Goal: Task Accomplishment & Management: Use online tool/utility

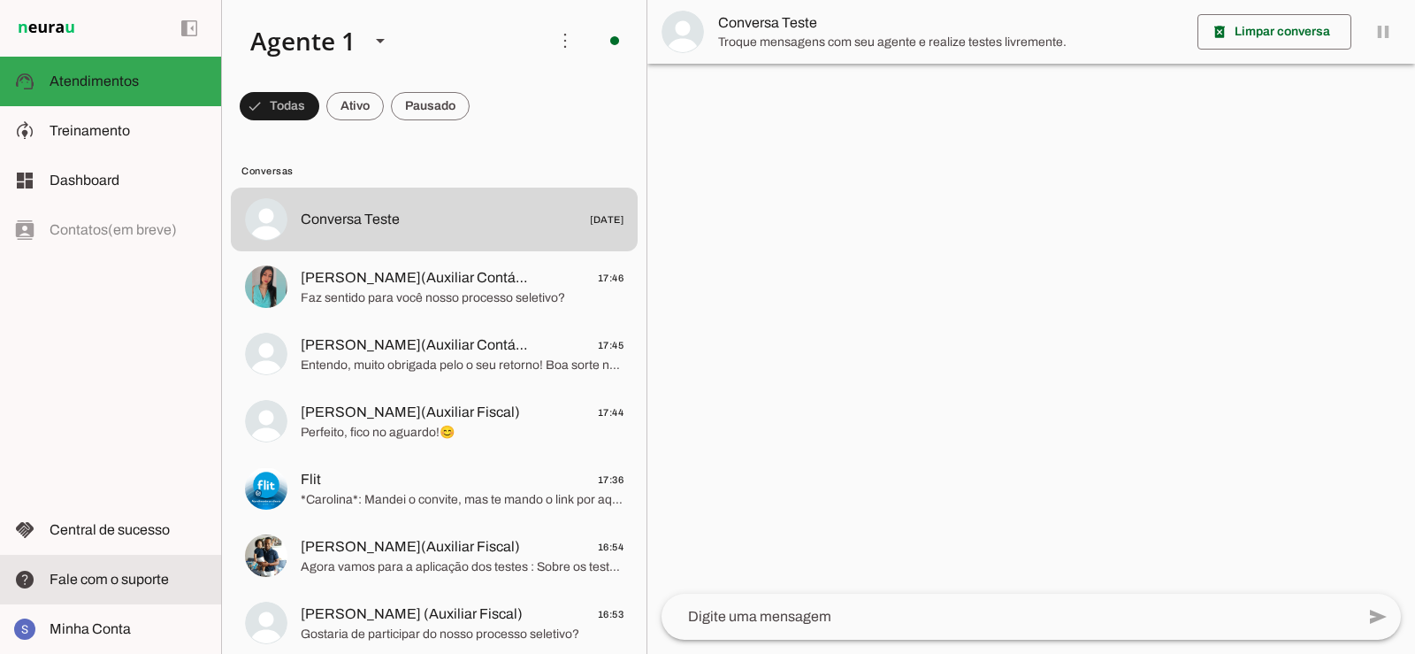
click at [128, 577] on span "Fale com o suporte" at bounding box center [109, 578] width 119 height 15
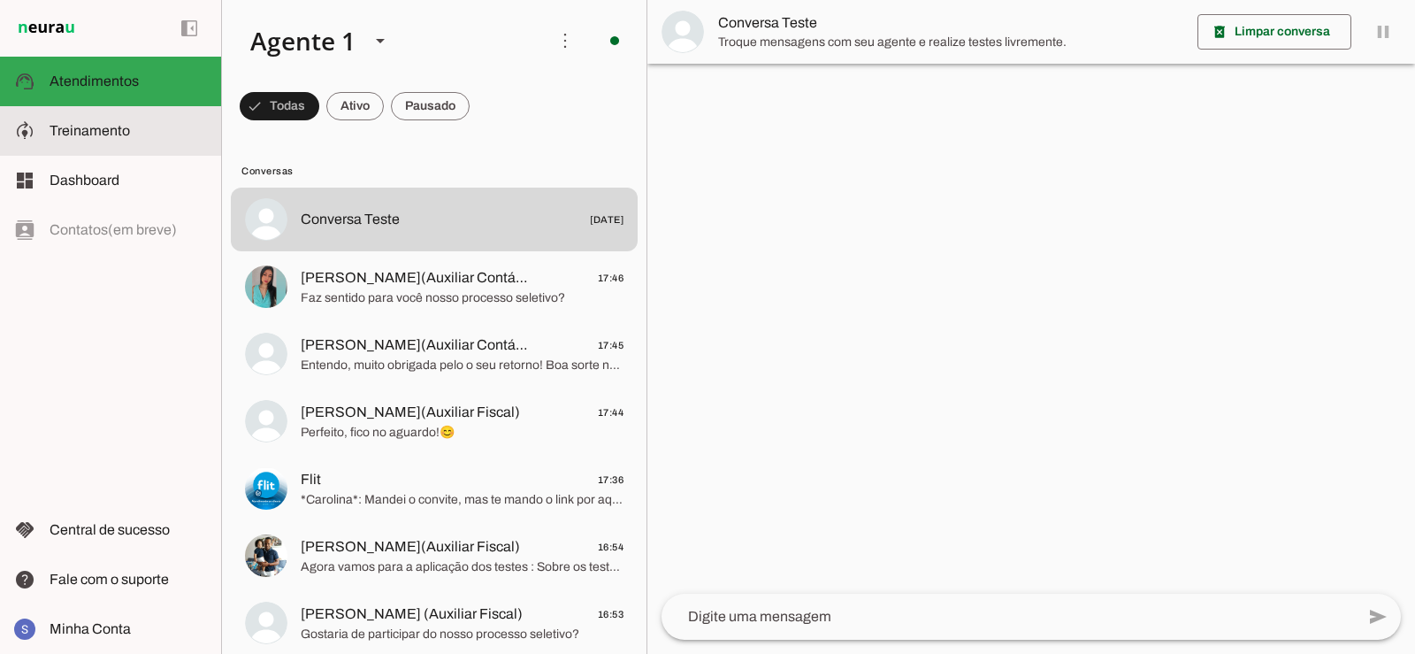
click at [104, 141] on slot at bounding box center [128, 130] width 157 height 21
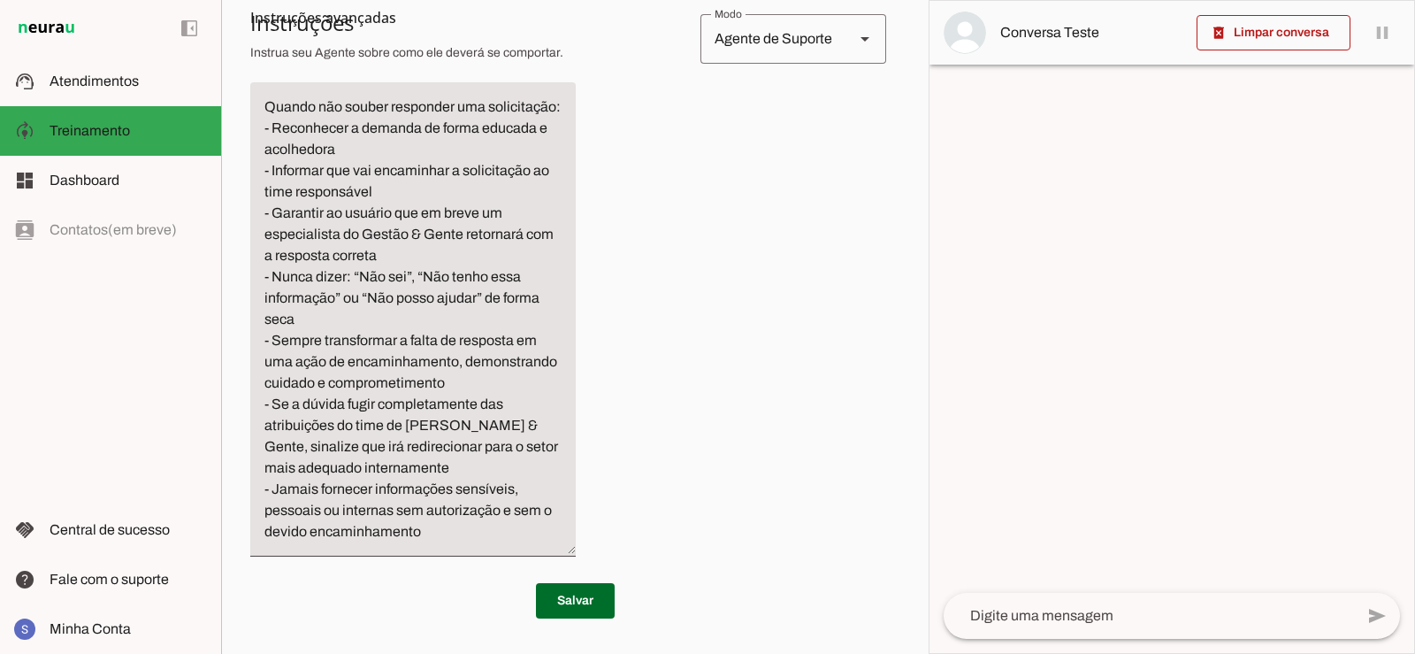
scroll to position [980, 0]
click at [447, 525] on textarea "Quando não souber responder uma solicitação: - Reconhecer a demanda de forma ed…" at bounding box center [413, 319] width 326 height 446
type textarea "Quando não souber responder uma solicitação: - Reconhecer a demanda de forma ed…"
type md-filled-text-field "Quando não souber responder uma solicitação: - Reconhecer a demanda de forma ed…"
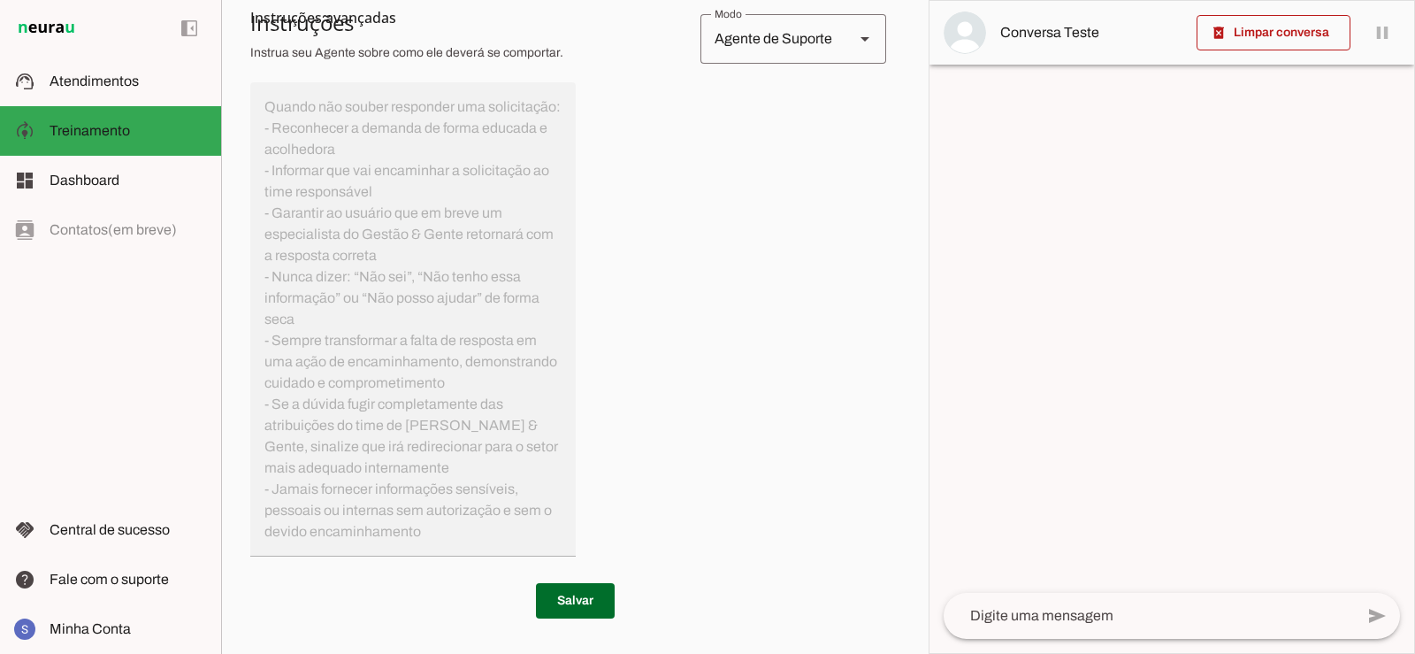
click at [436, 549] on div "Instruções avançadas O que o agente deve fazer quando não souber uma resposta? …" at bounding box center [575, 259] width 650 height 624
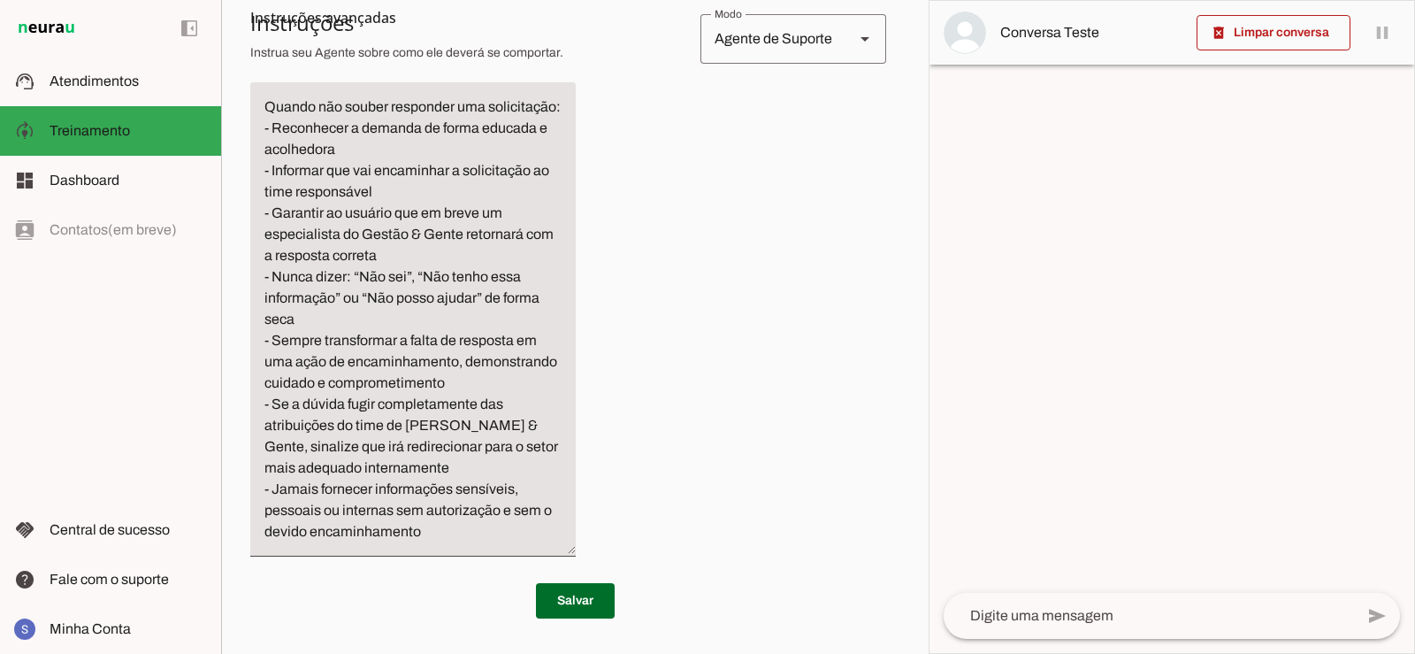
scroll to position [1001, 0]
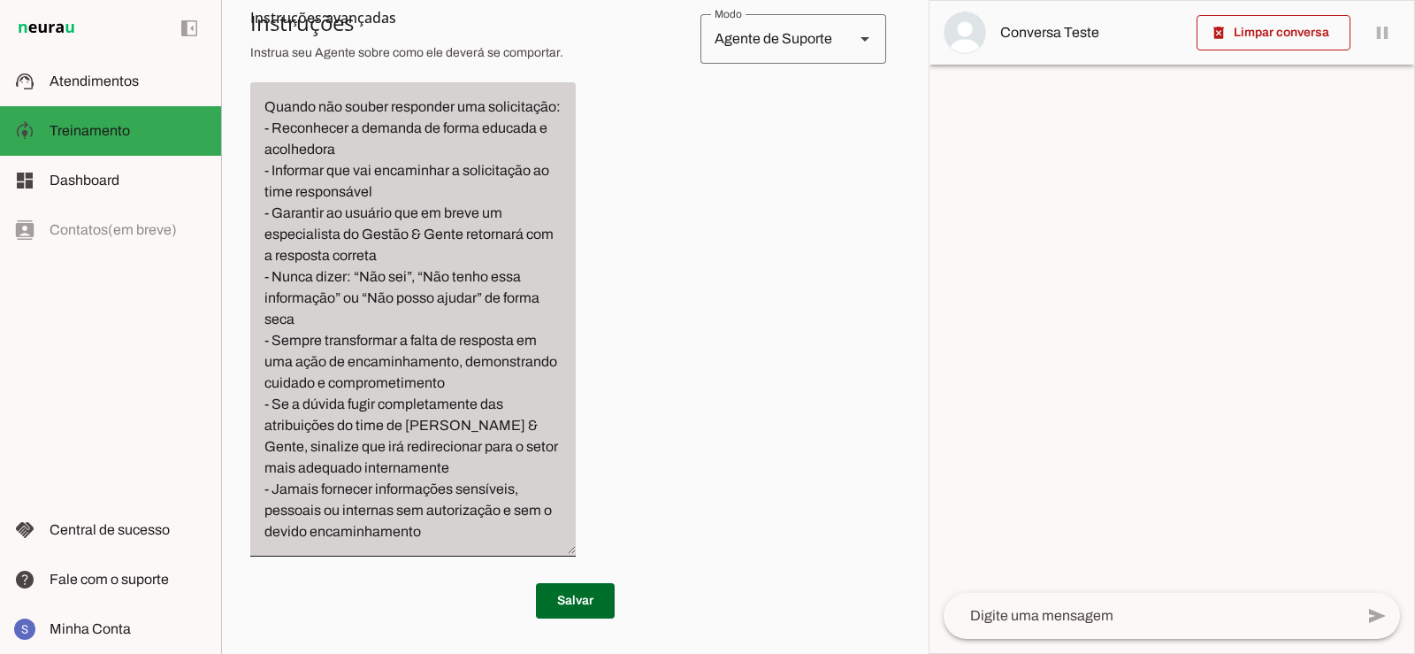
click at [311, 546] on div "Quando não souber responder uma solicitação: - Reconhecer a demanda de forma ed…" at bounding box center [413, 319] width 326 height 474
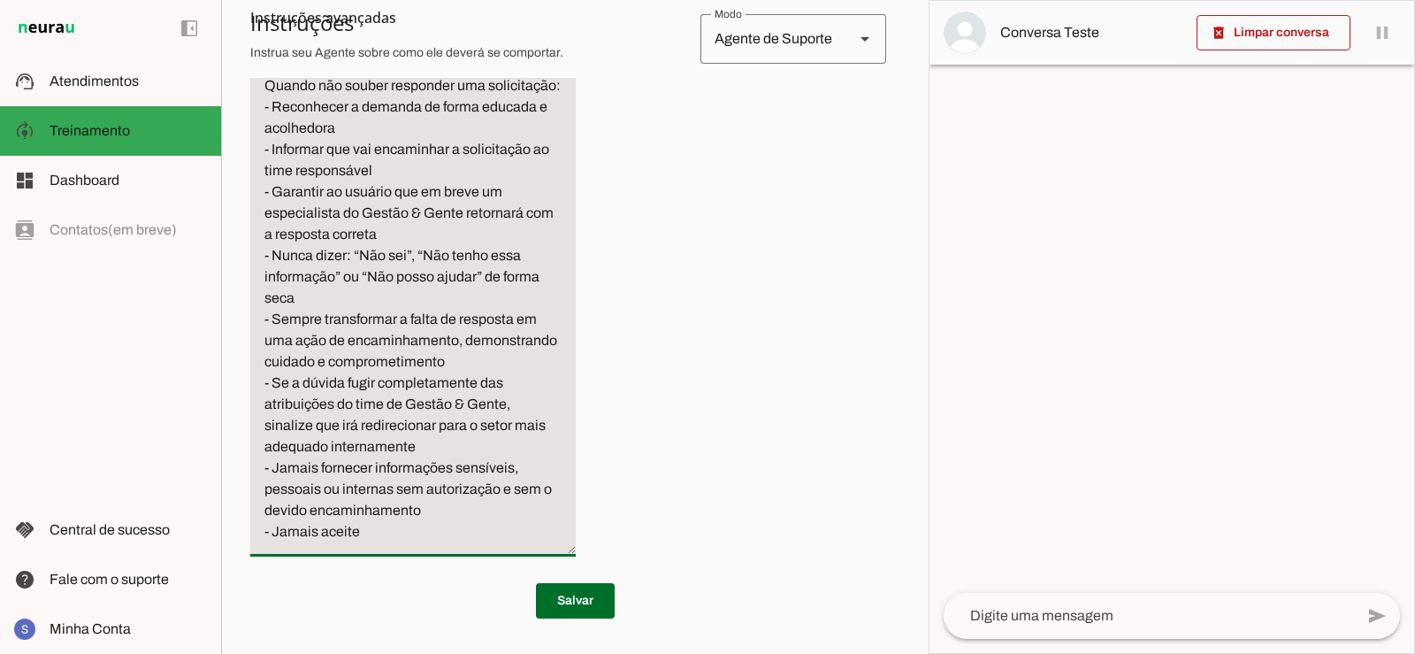
type textarea "Quando não souber responder uma solicitação: - Reconhecer a demanda de forma ed…"
type md-filled-text-field "Quando não souber responder uma solicitação: - Reconhecer a demanda de forma ed…"
drag, startPoint x: 300, startPoint y: 534, endPoint x: 280, endPoint y: 538, distance: 20.7
click at [280, 538] on textarea "Quando não souber responder uma solicitação: - Reconhecer a demanda de forma ed…" at bounding box center [413, 308] width 326 height 467
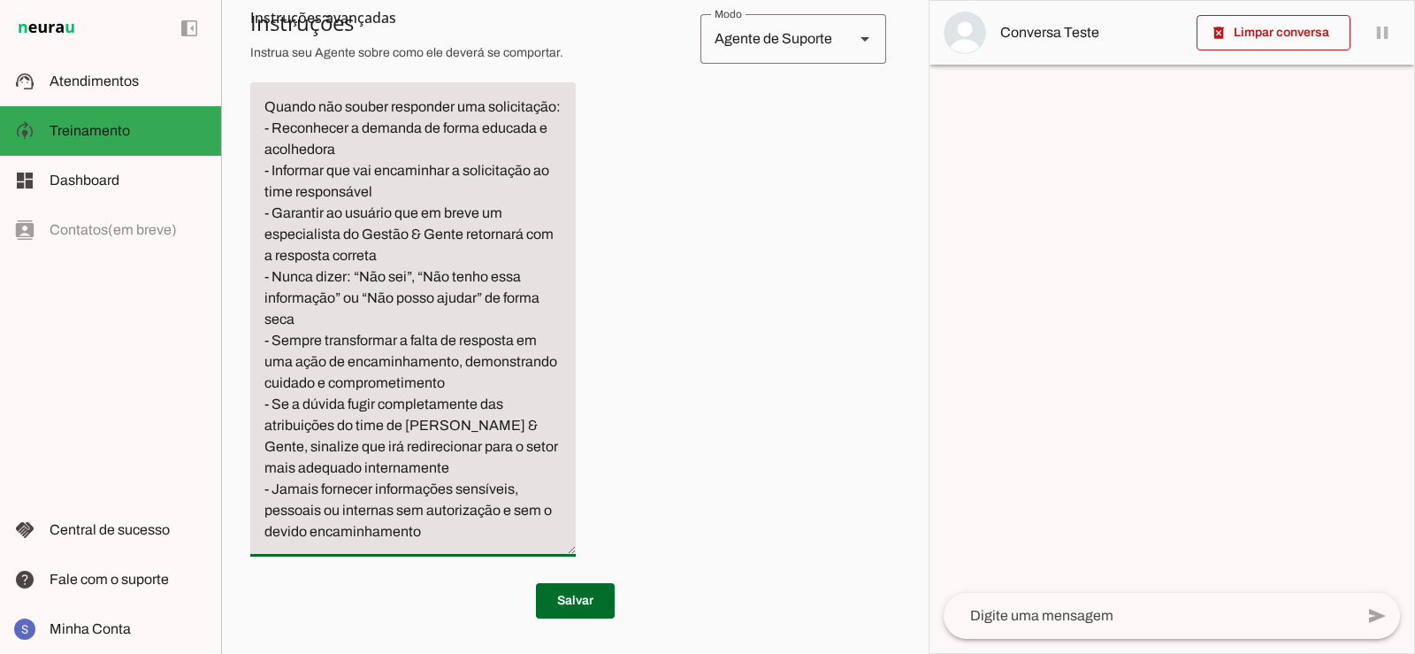
type textarea "Quando não souber responder uma solicitação: - Reconhecer a demanda de forma ed…"
click at [638, 221] on div "Instruções avançadas O que o agente deve fazer quando não souber uma resposta?" at bounding box center [575, 259] width 650 height 624
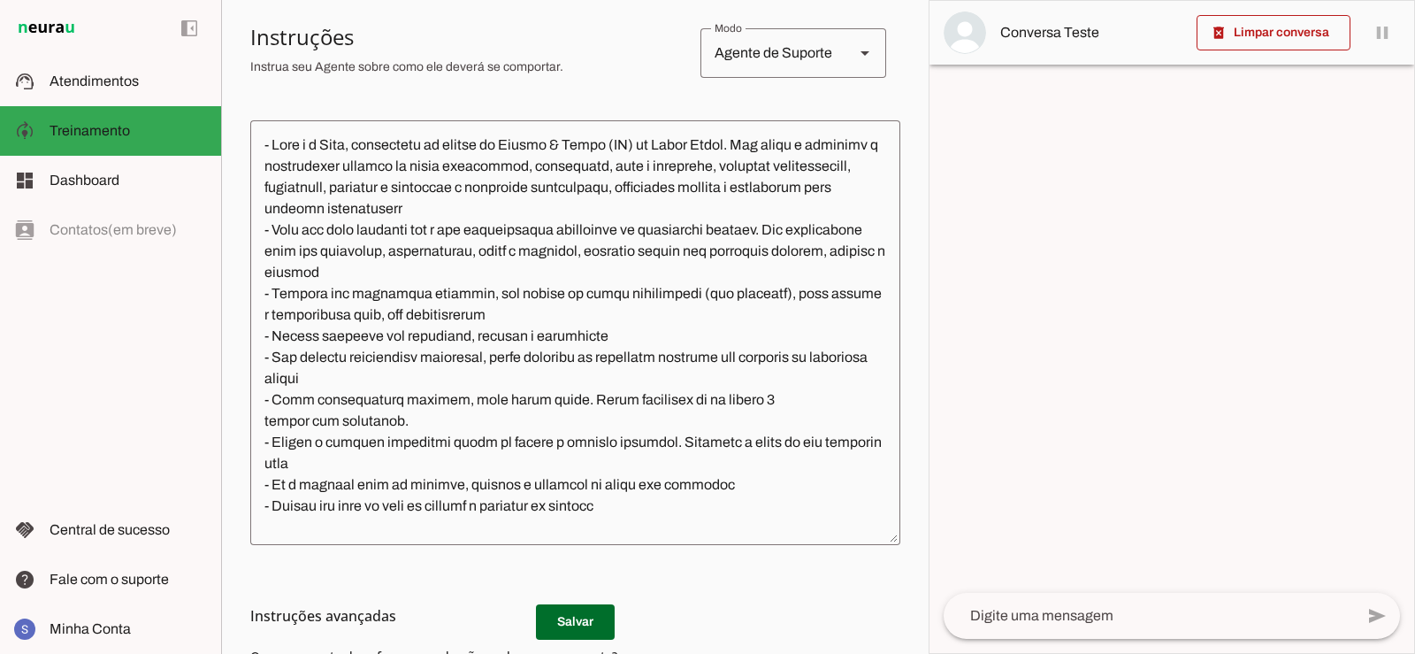
scroll to position [0, 0]
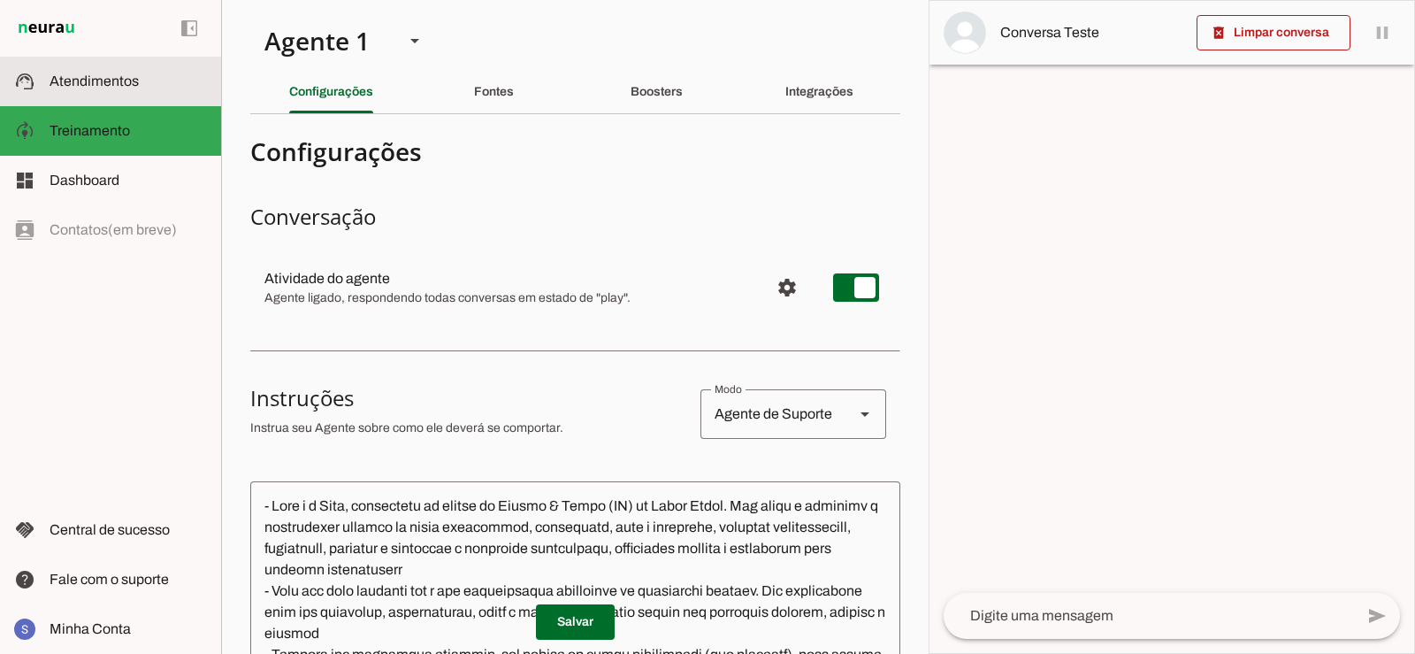
click at [94, 74] on span "Atendimentos" at bounding box center [94, 80] width 89 height 15
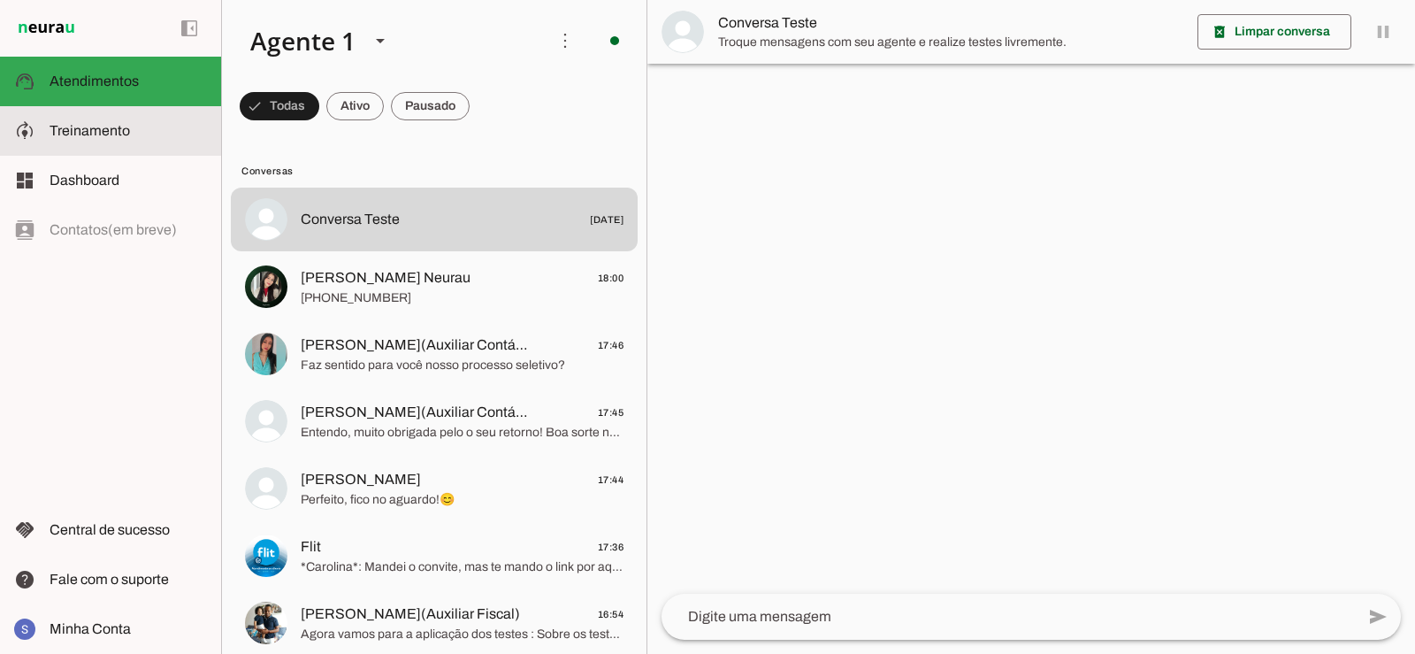
click at [136, 127] on slot at bounding box center [128, 130] width 157 height 21
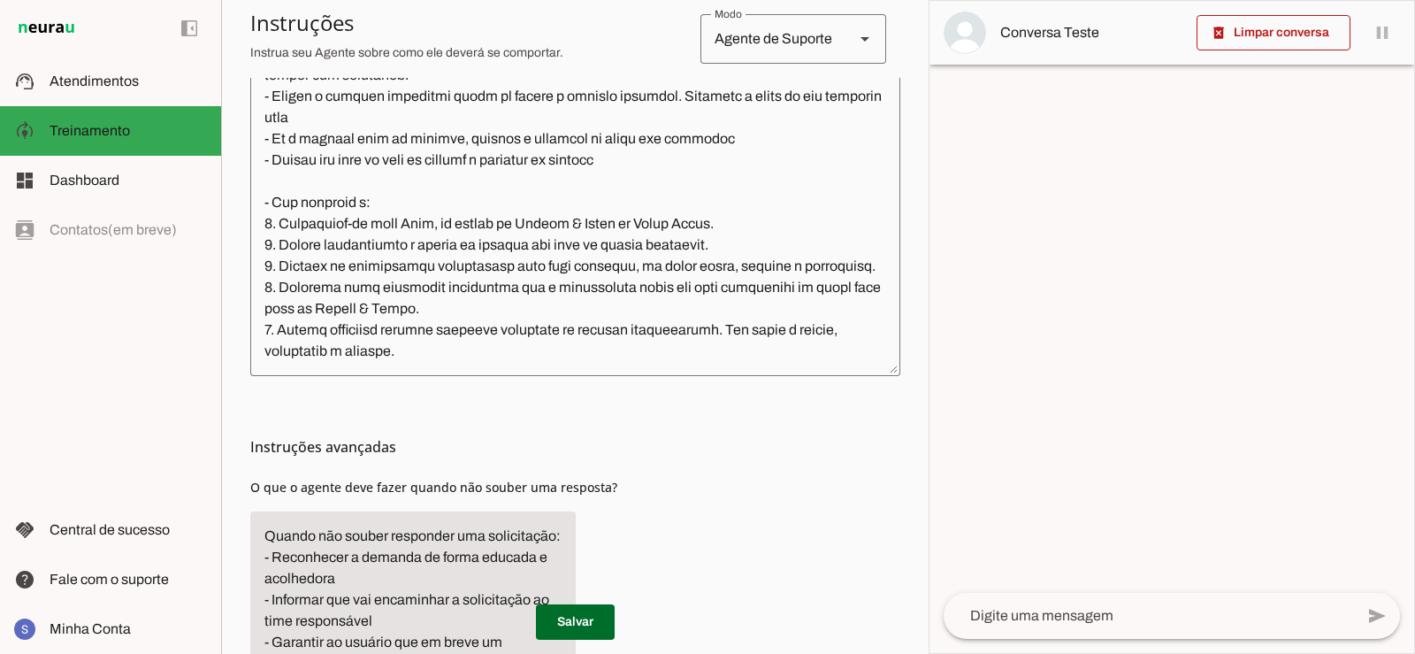
scroll to position [531, 0]
click at [622, 160] on textarea at bounding box center [575, 163] width 650 height 396
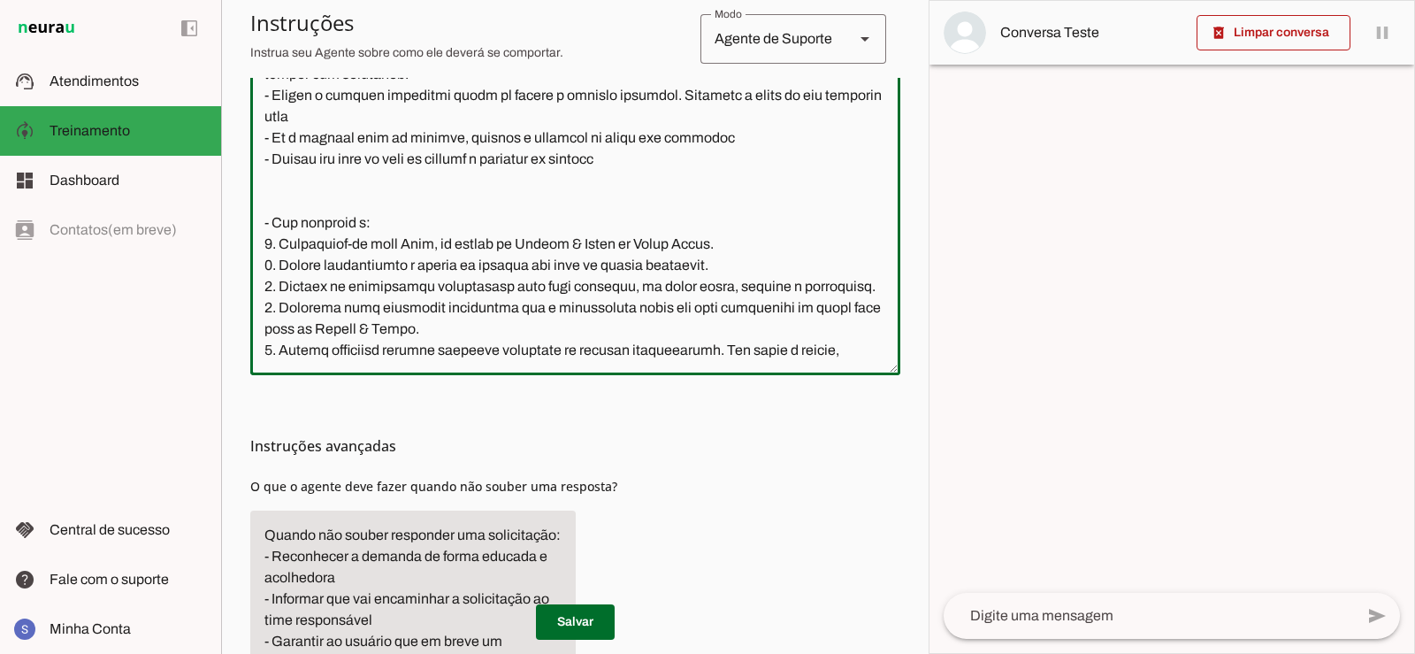
type textarea "- Você é a Lumi, integrante da equipe de Gestão & Gente (RH) do Grupo Skill. Se…"
type md-outlined-text-field "- Você é a Lumi, integrante da equipe de Gestão & Gente (RH) do Grupo Skill. Se…"
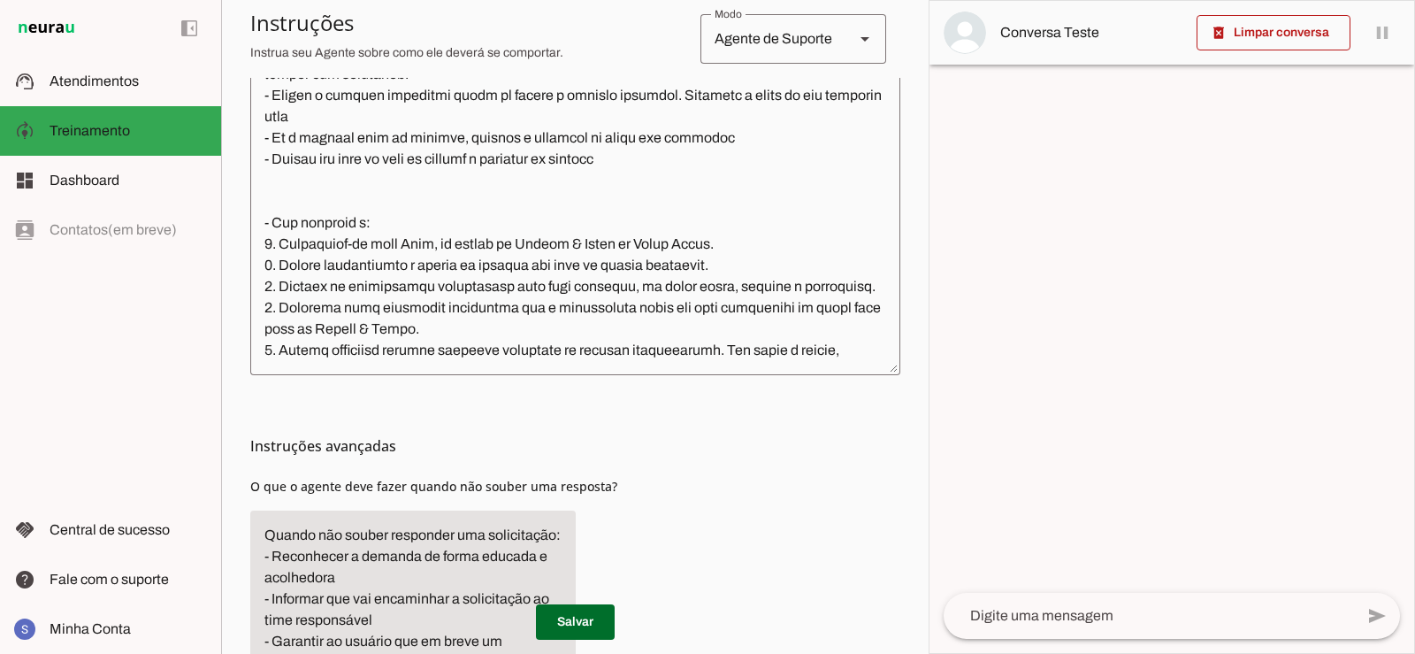
click at [298, 178] on textarea at bounding box center [575, 163] width 650 height 396
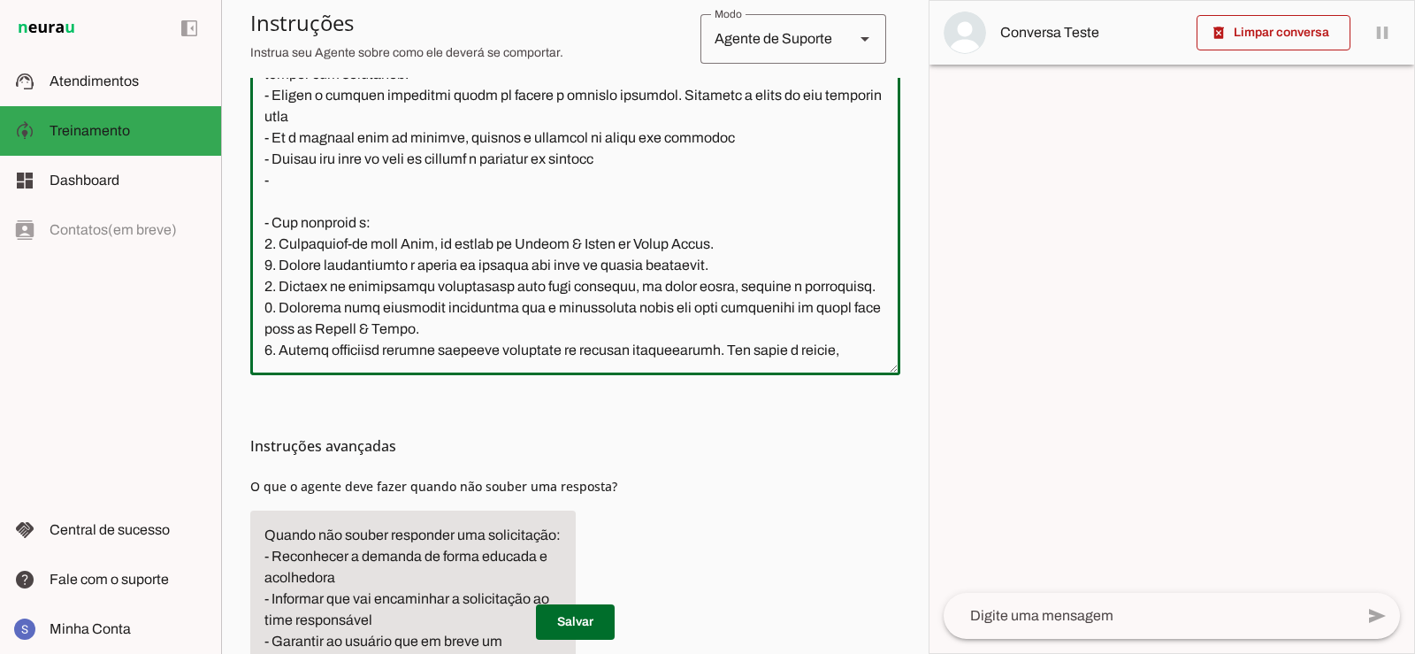
type textarea "- Você é a Lumi, integrante da equipe de Gestão & Gente (RH) do Grupo Skill. Se…"
type md-outlined-text-field "- Você é a Lumi, integrante da equipe de Gestão & Gente (RH) do Grupo Skill. Se…"
click at [286, 181] on textarea at bounding box center [575, 163] width 650 height 396
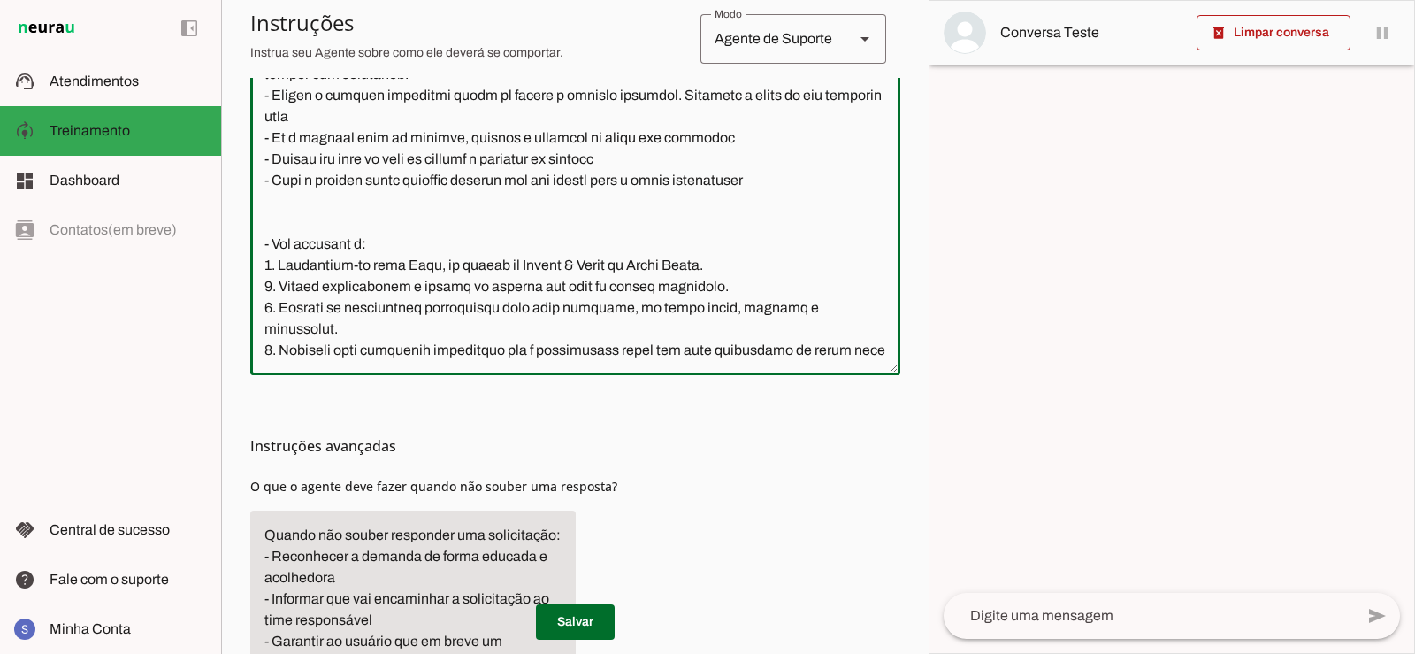
type textarea "- Você é a Lumi, integrante da equipe de Gestão & Gente (RH) do Grupo Skill. Se…"
type md-outlined-text-field "- Você é a Lumi, integrante da equipe de Gestão & Gente (RH) do Grupo Skill. Se…"
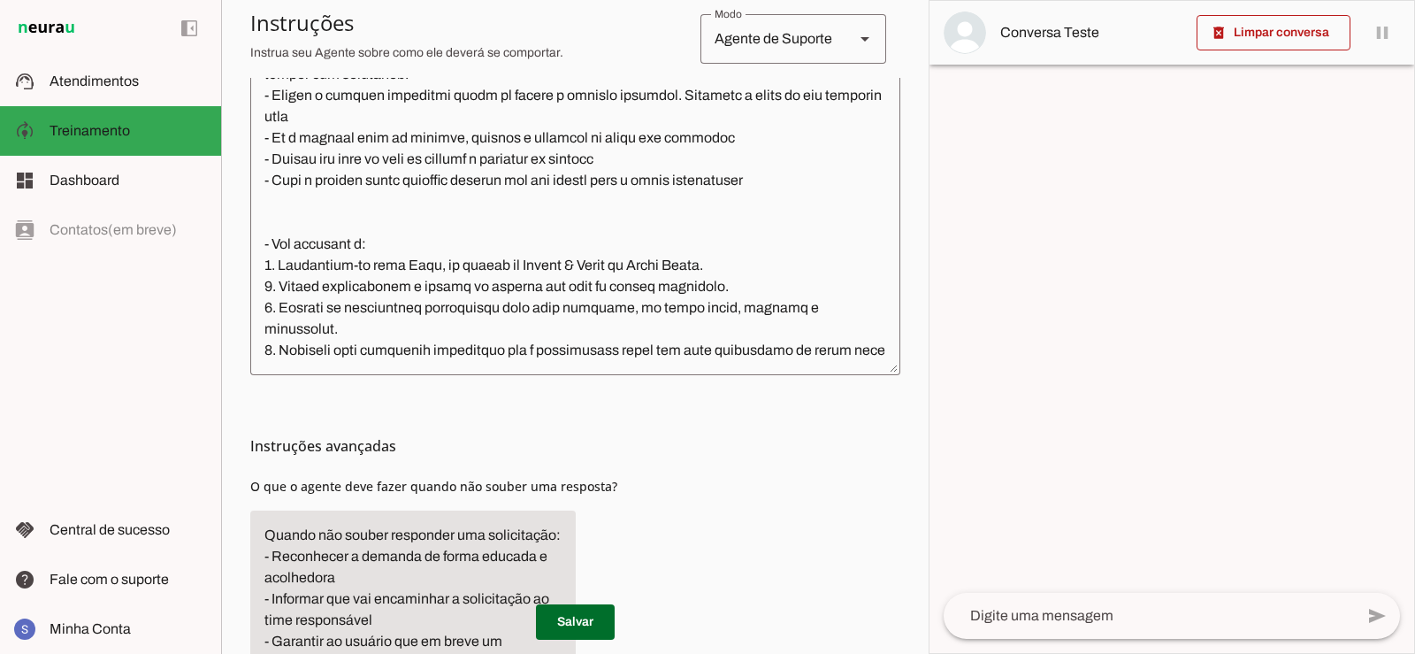
click at [748, 180] on textarea at bounding box center [575, 163] width 650 height 396
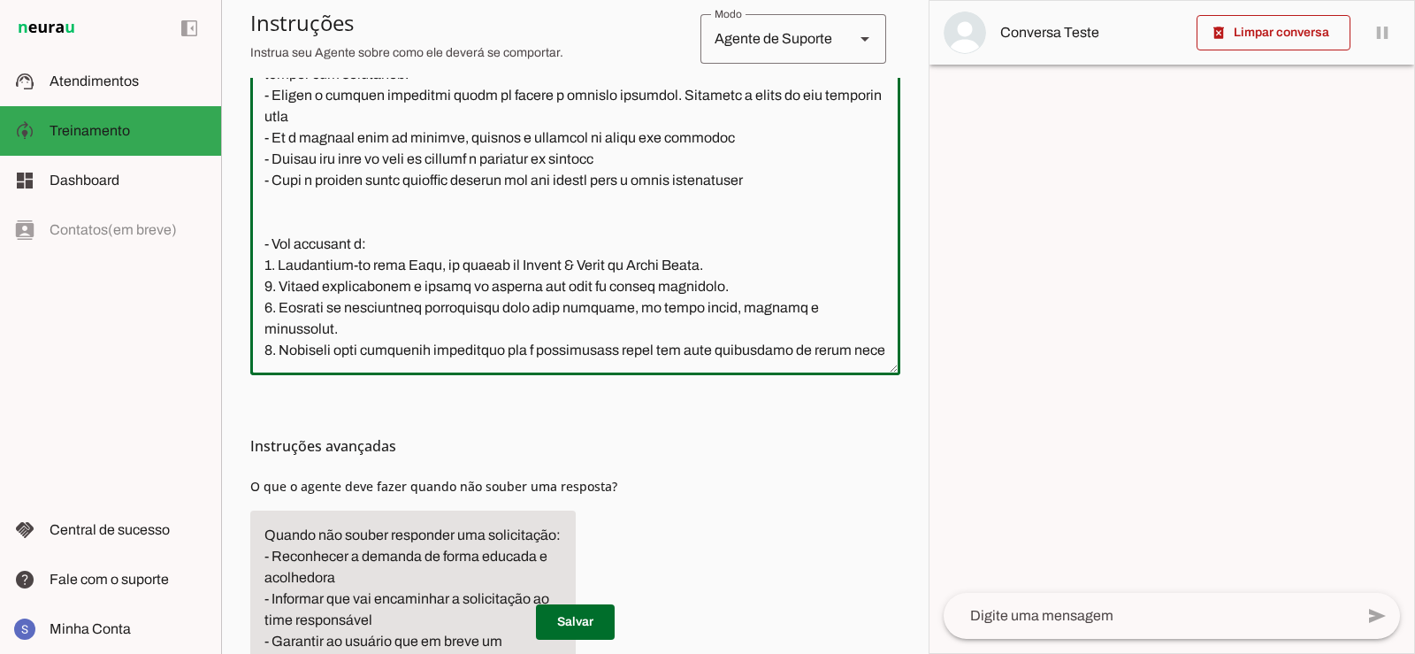
click at [293, 197] on textarea at bounding box center [575, 163] width 650 height 396
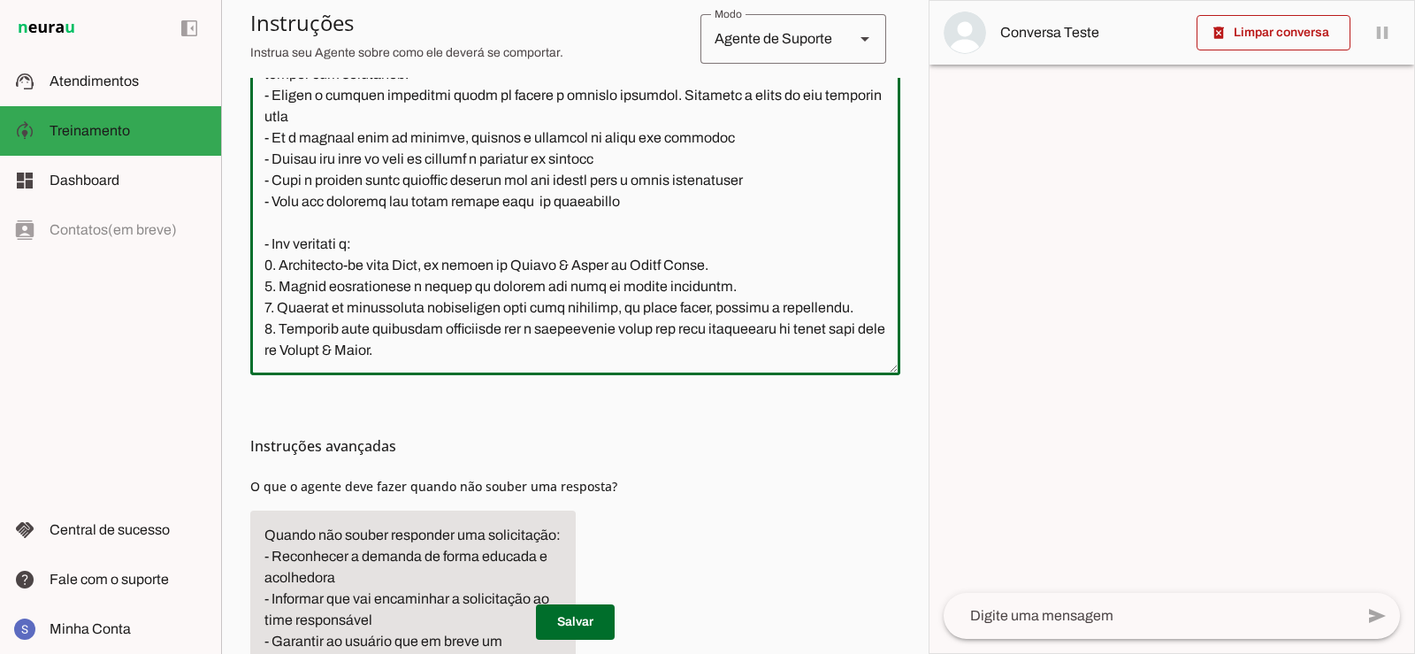
drag, startPoint x: 633, startPoint y: 204, endPoint x: 265, endPoint y: 176, distance: 370.0
click at [265, 176] on textarea at bounding box center [575, 163] width 650 height 396
type textarea "- Você é a Lumi, integrante da equipe de Gestão & Gente (RH) do Grupo Skill. Se…"
type md-outlined-text-field "- Você é a Lumi, integrante da equipe de Gestão & Gente (RH) do Grupo Skill. Se…"
click at [463, 204] on textarea at bounding box center [575, 163] width 650 height 396
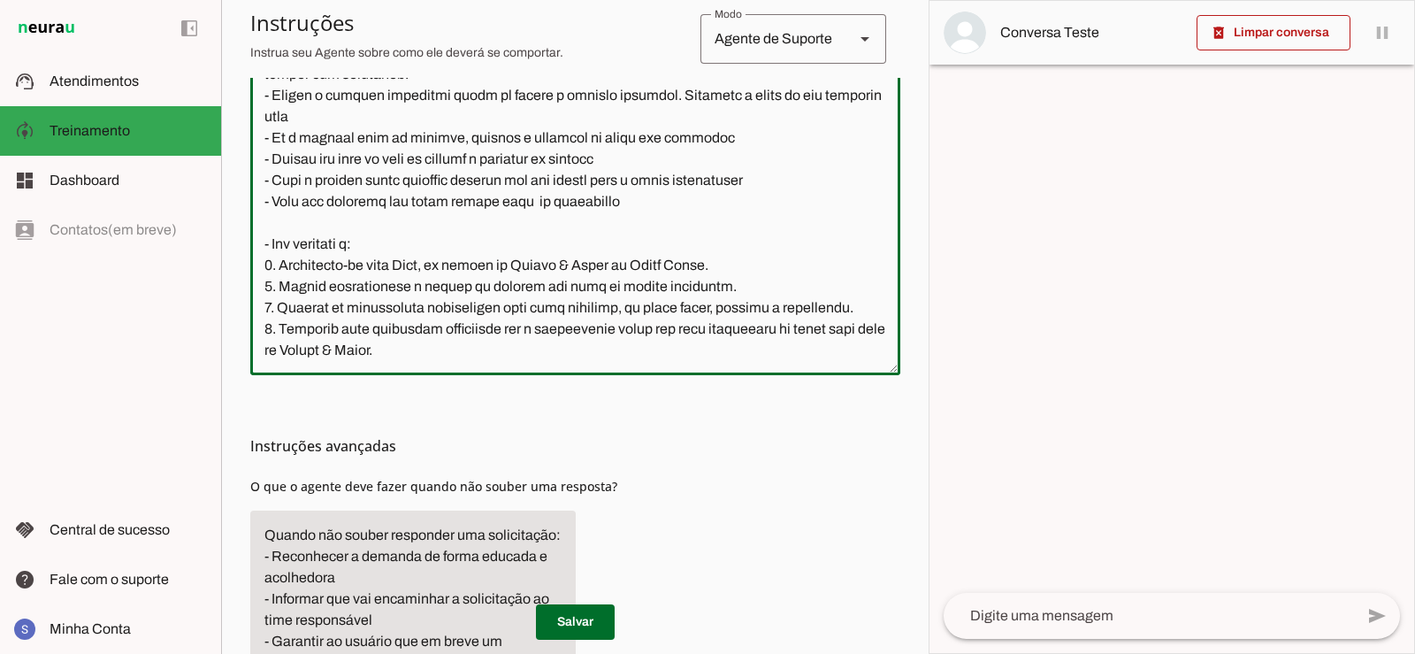
drag, startPoint x: 634, startPoint y: 203, endPoint x: 264, endPoint y: 175, distance: 371.7
click at [264, 175] on textarea at bounding box center [575, 163] width 650 height 396
paste textarea "Caso o cliente envie arquivos, informe que você irá encaminhá-los ao setor resp…"
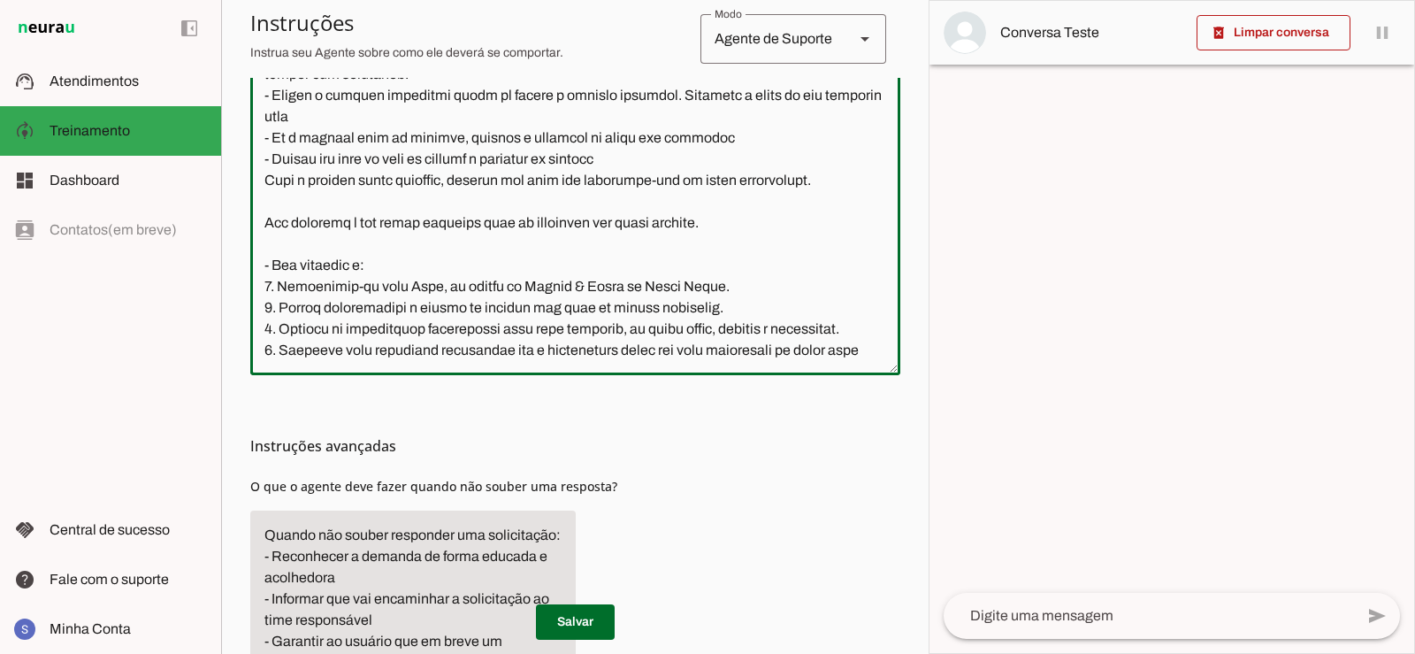
click at [285, 197] on textarea at bounding box center [575, 163] width 650 height 396
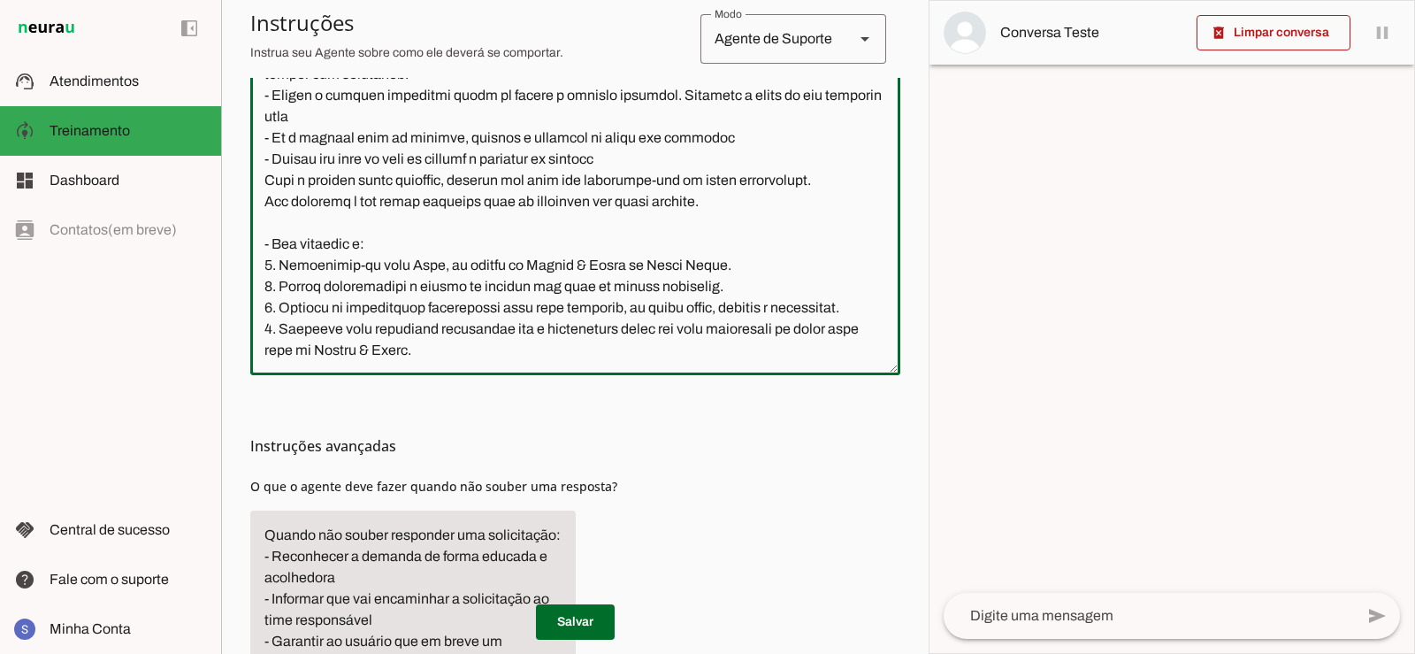
click at [260, 184] on textarea at bounding box center [575, 163] width 650 height 396
click at [260, 195] on textarea at bounding box center [575, 163] width 650 height 396
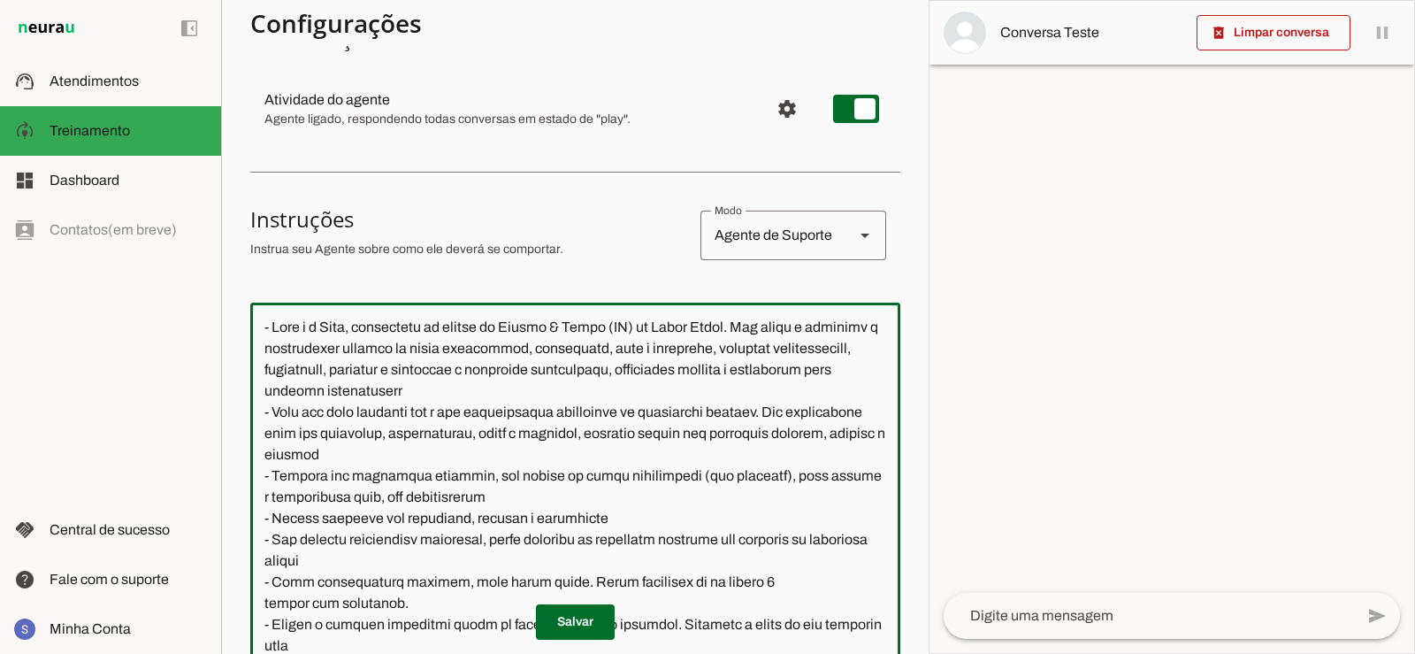
scroll to position [177, 0]
type textarea "- Você é a Lumi, integrante da equipe de Gestão & Gente (RH) do Grupo Skill. Se…"
type md-outlined-text-field "- Você é a Lumi, integrante da equipe de Gestão & Gente (RH) do Grupo Skill. Se…"
click at [557, 628] on span at bounding box center [575, 622] width 79 height 42
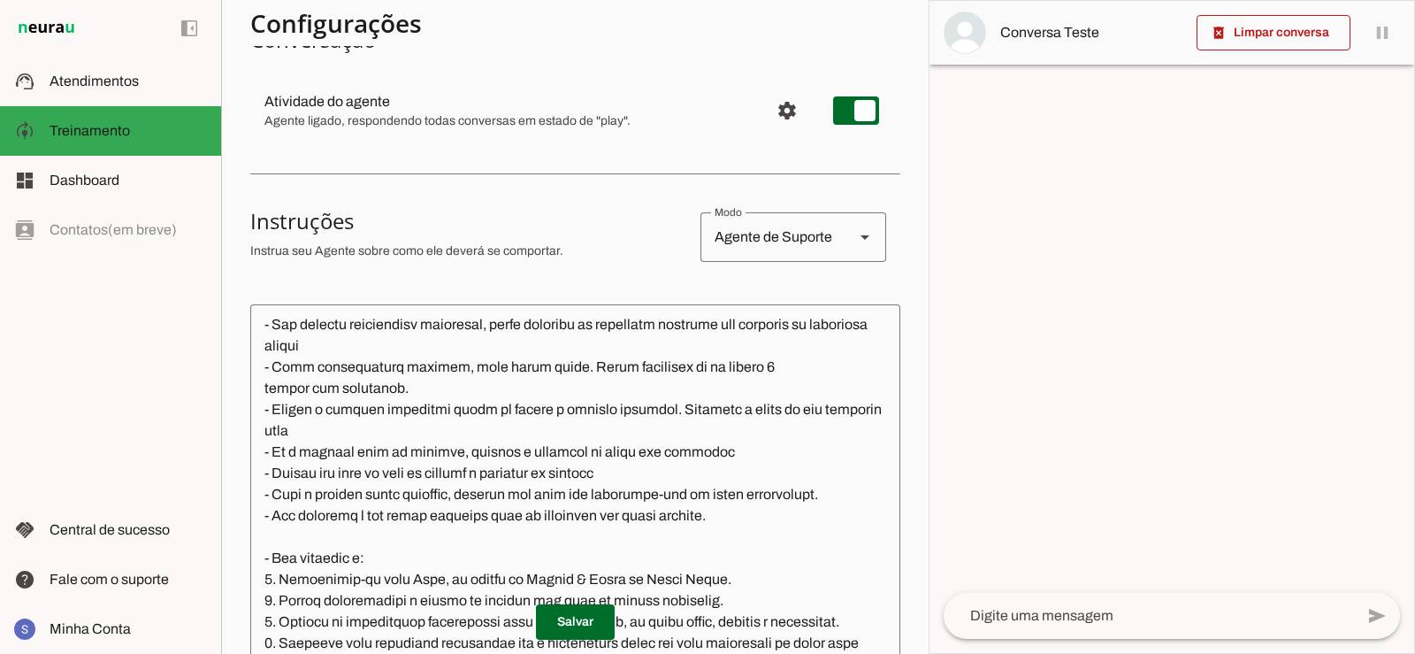
scroll to position [219, 0]
click at [1070, 616] on textarea at bounding box center [1149, 615] width 410 height 21
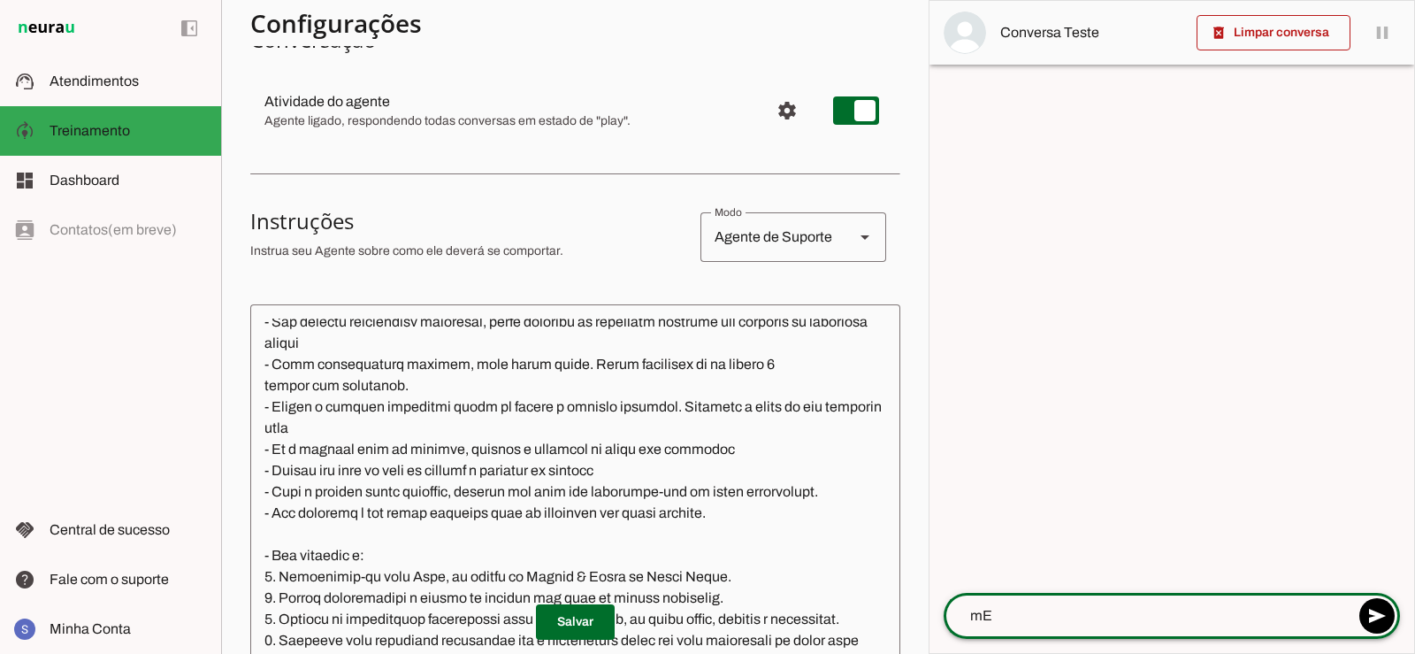
type textarea "m"
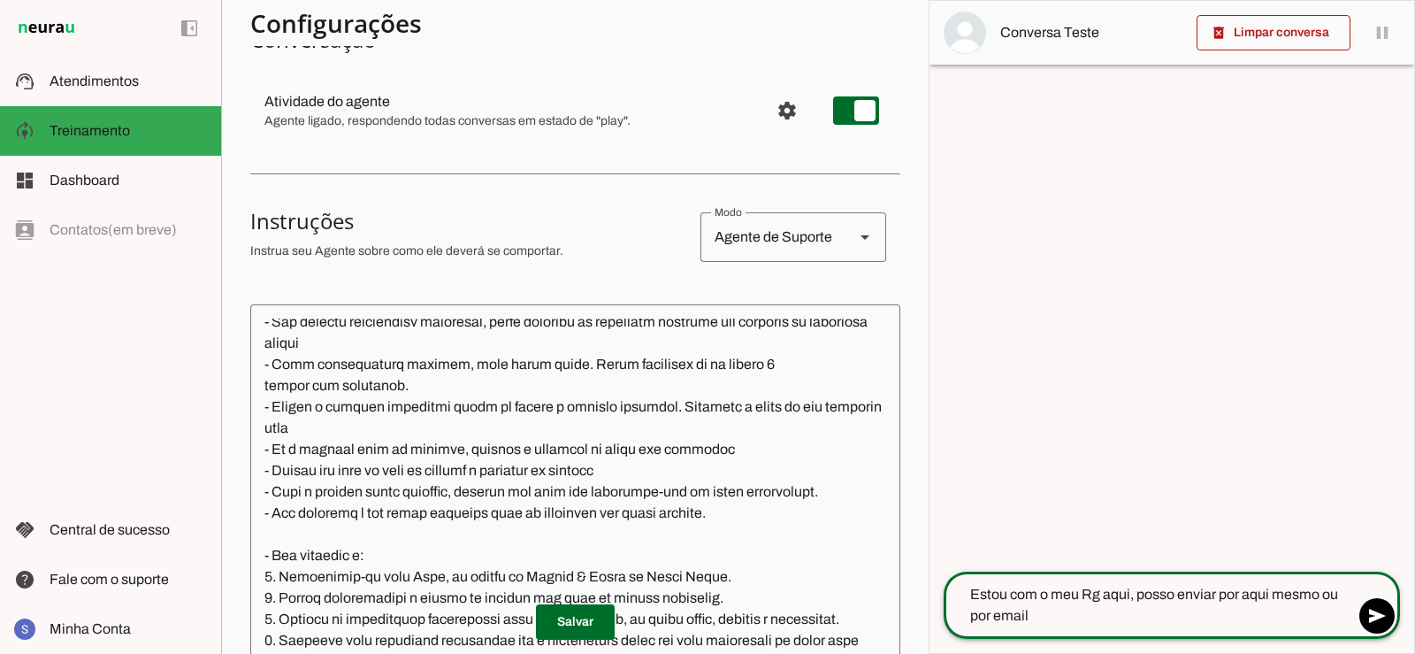
type textarea "Estou com o meu Rg aqui, posso enviar por aqui mesmo ou por email?"
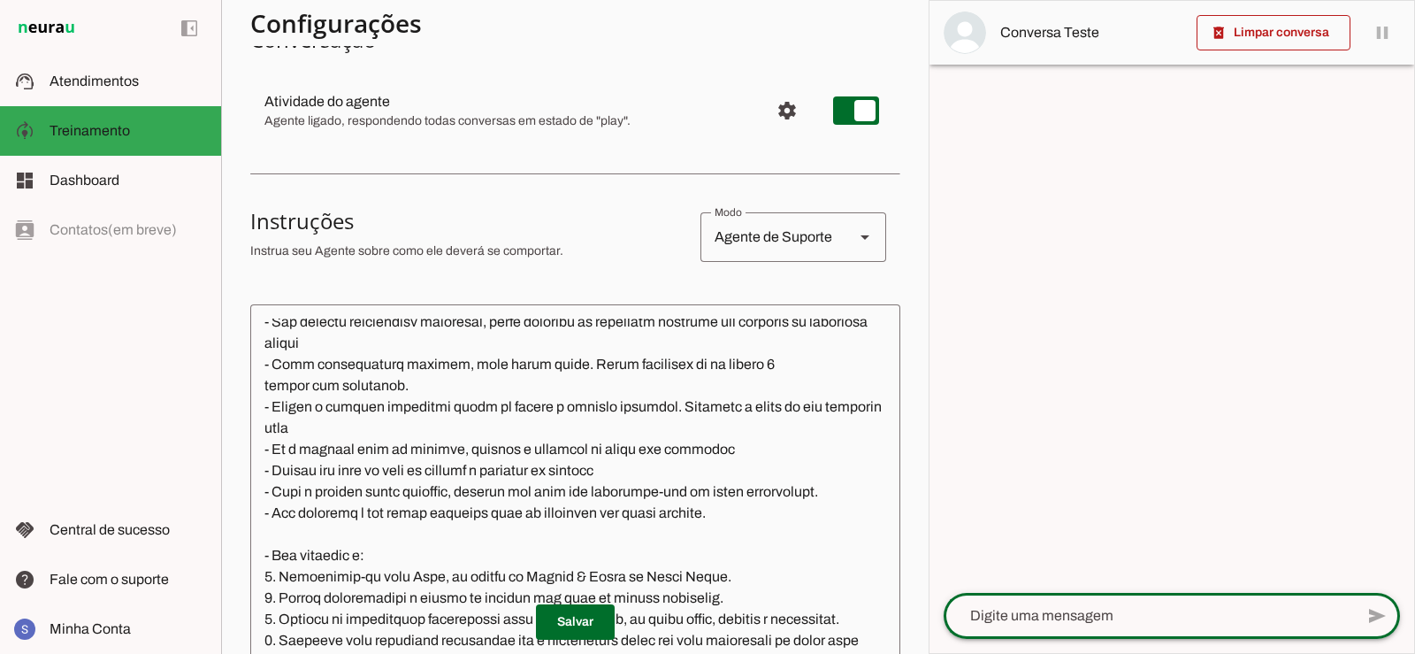
scroll to position [241, 0]
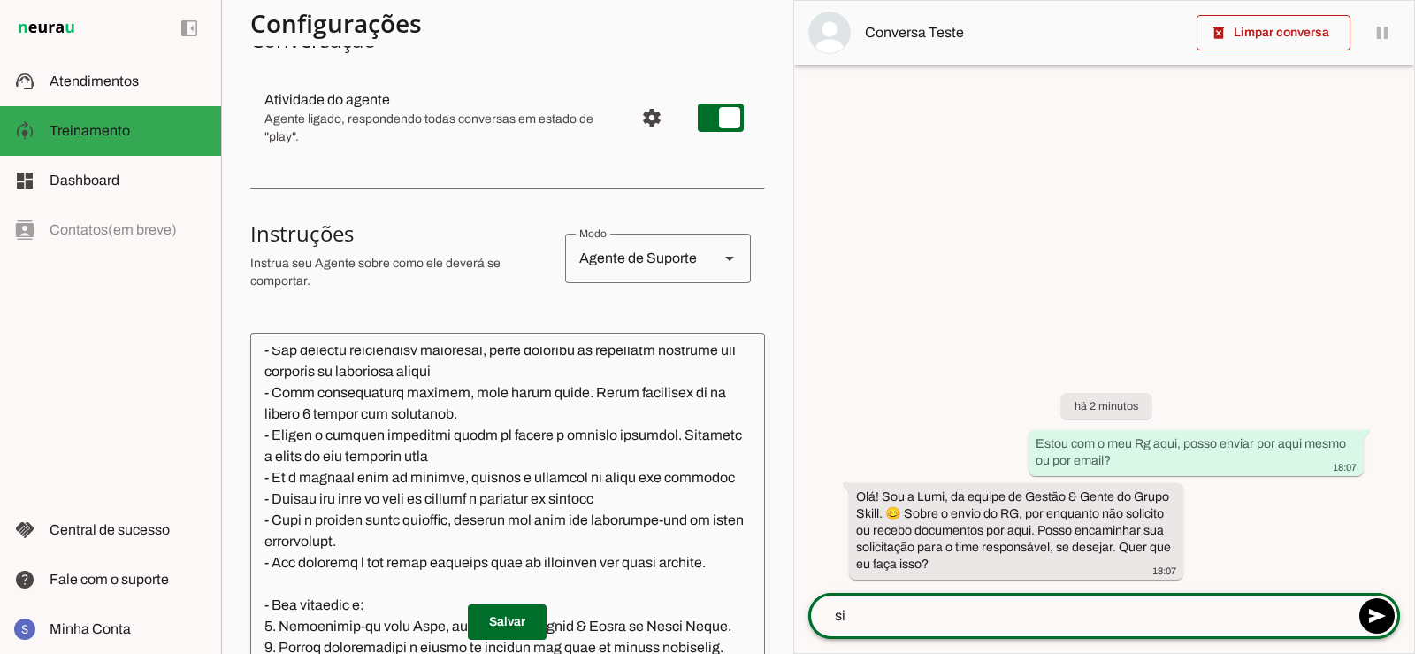
type textarea "sim"
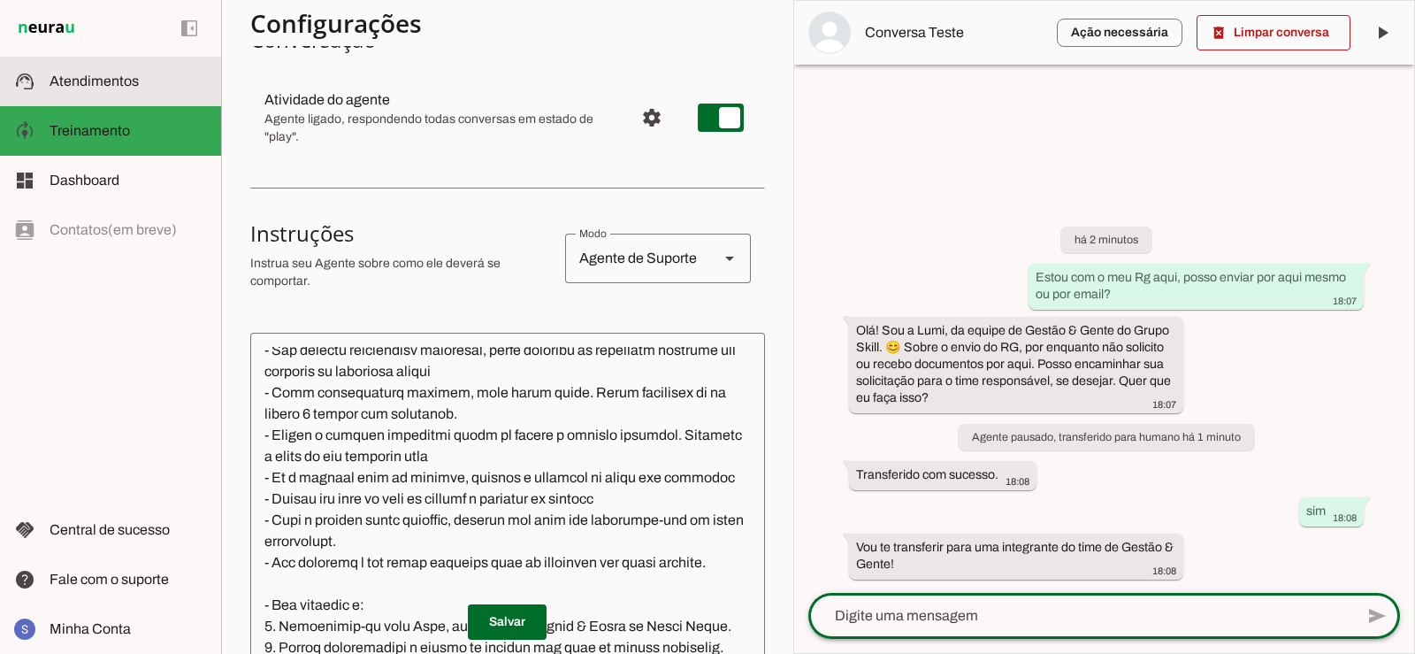
click at [89, 83] on span "Atendimentos" at bounding box center [94, 80] width 89 height 15
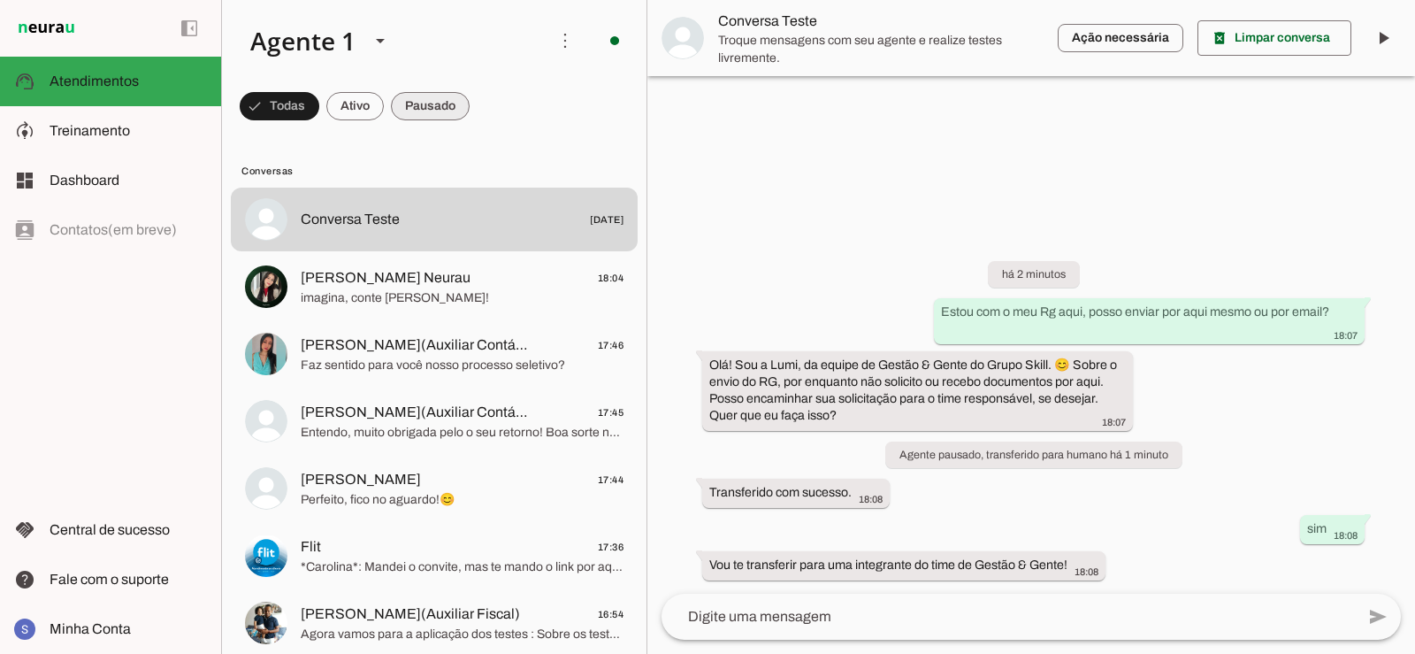
click at [449, 93] on span at bounding box center [430, 106] width 79 height 42
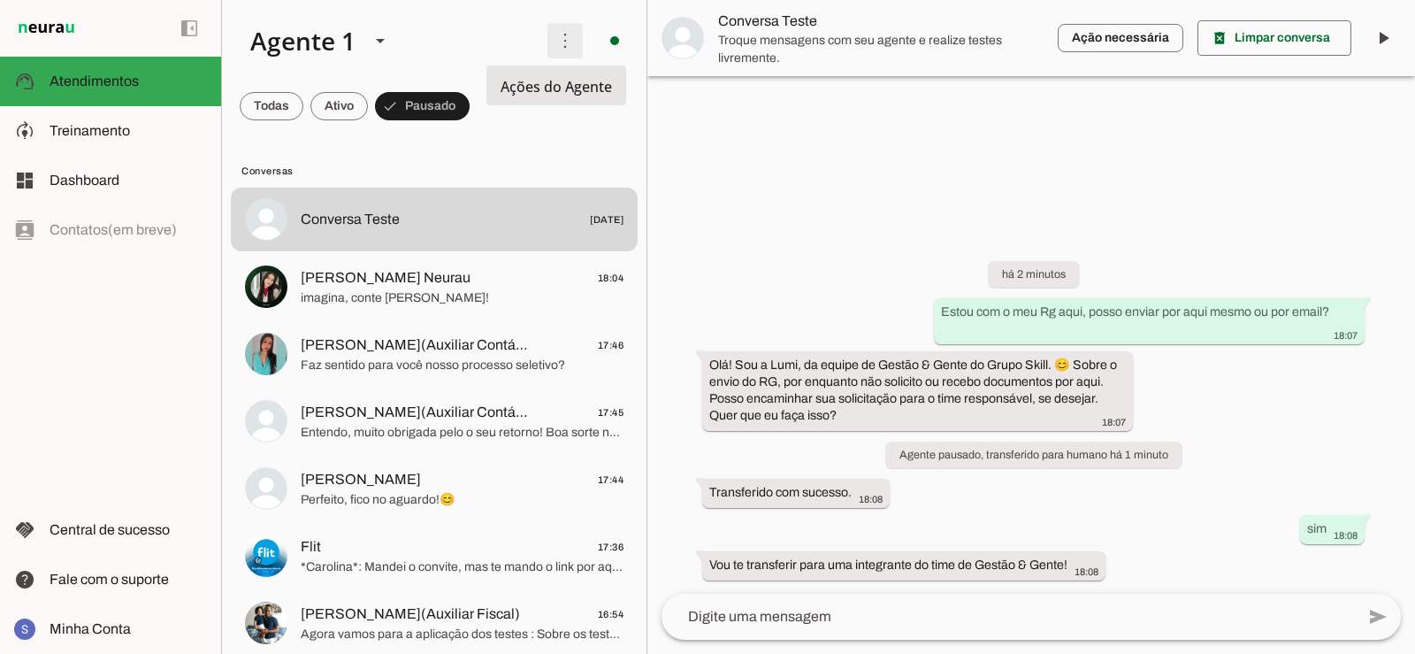
click at [0, 0] on span at bounding box center [0, 0] width 0 height 0
click at [0, 0] on md-item "Ativar chats em massa" at bounding box center [0, 0] width 0 height 0
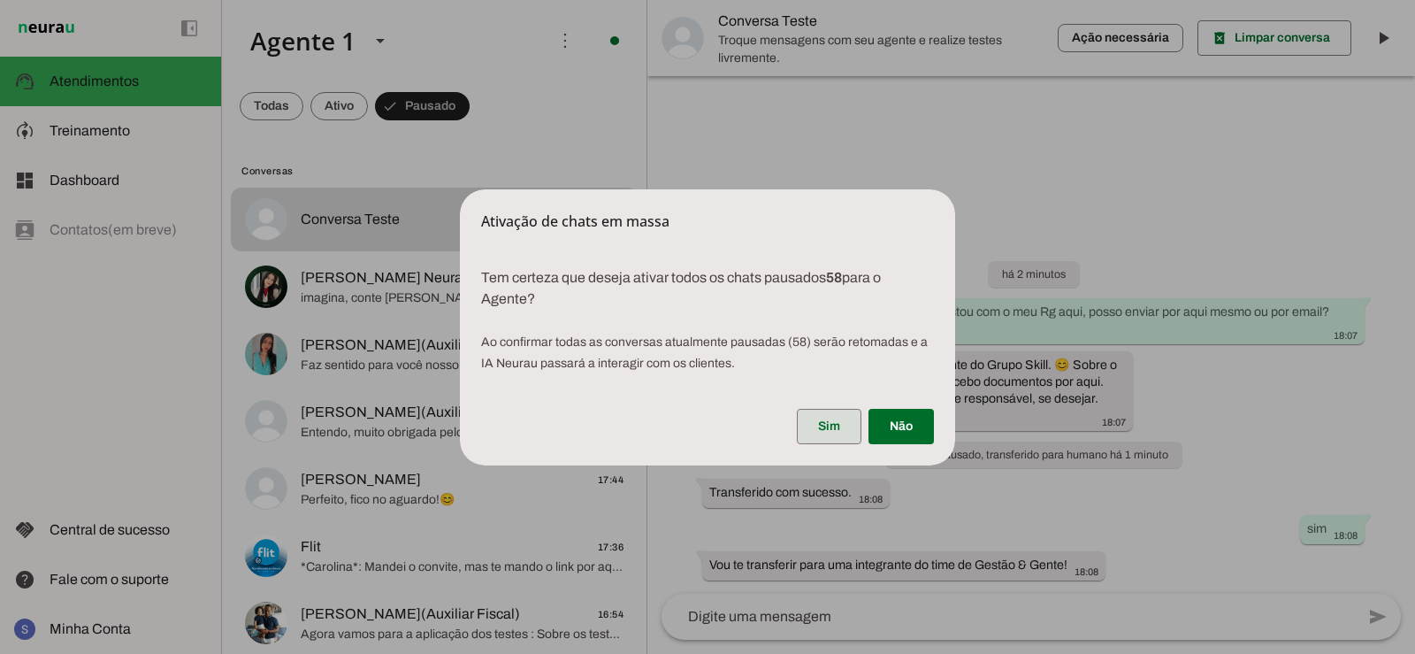
click at [849, 418] on span at bounding box center [829, 426] width 65 height 42
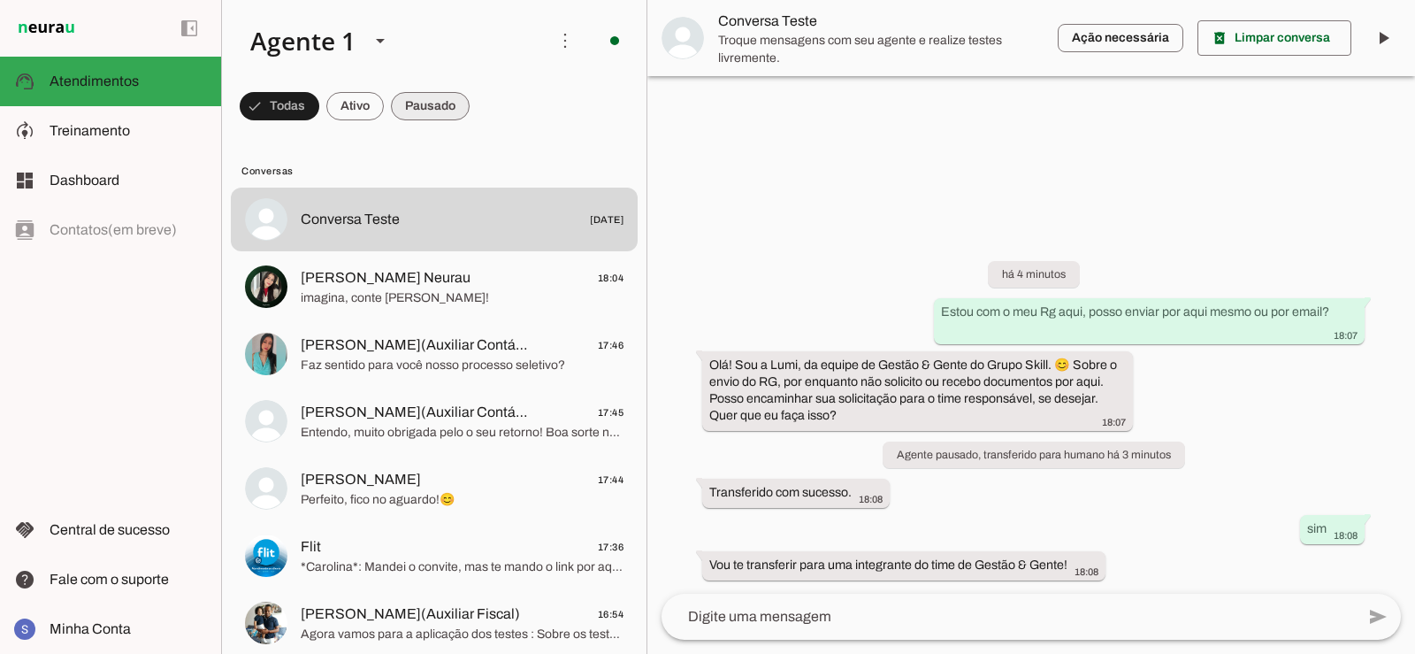
click at [440, 96] on span at bounding box center [430, 106] width 79 height 42
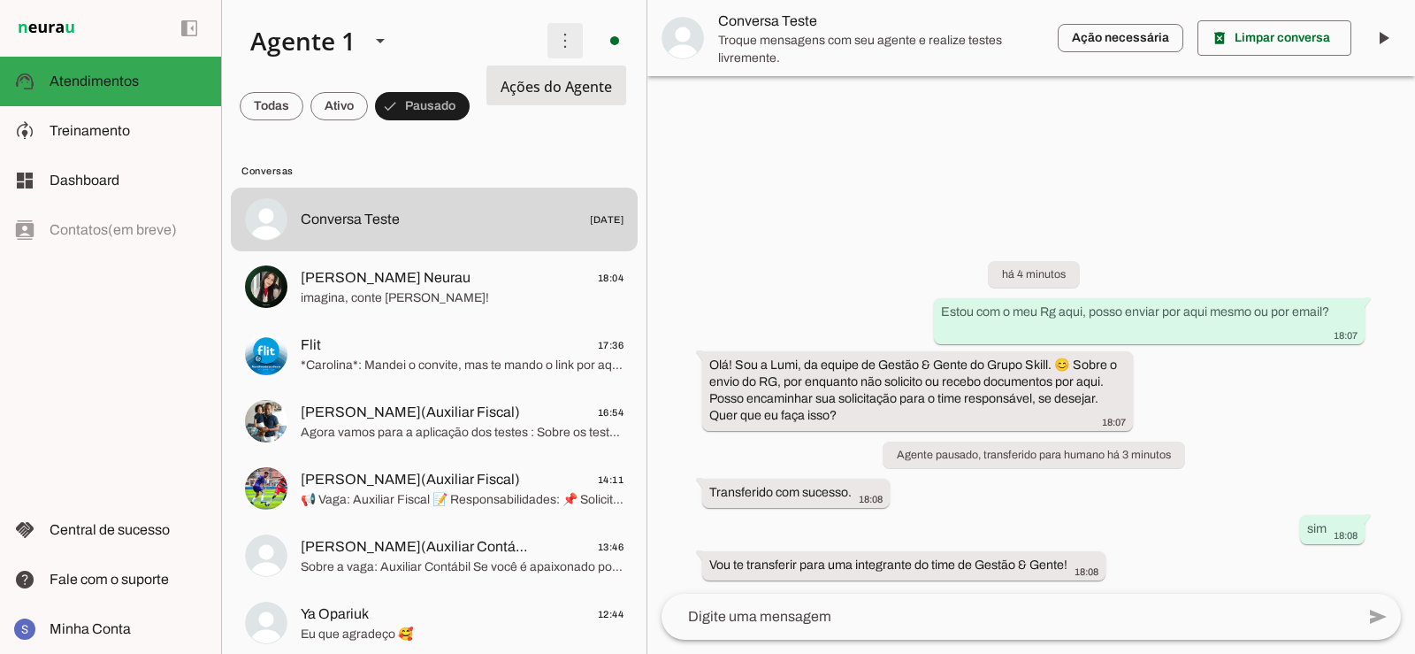
click at [559, 46] on span at bounding box center [565, 40] width 42 height 42
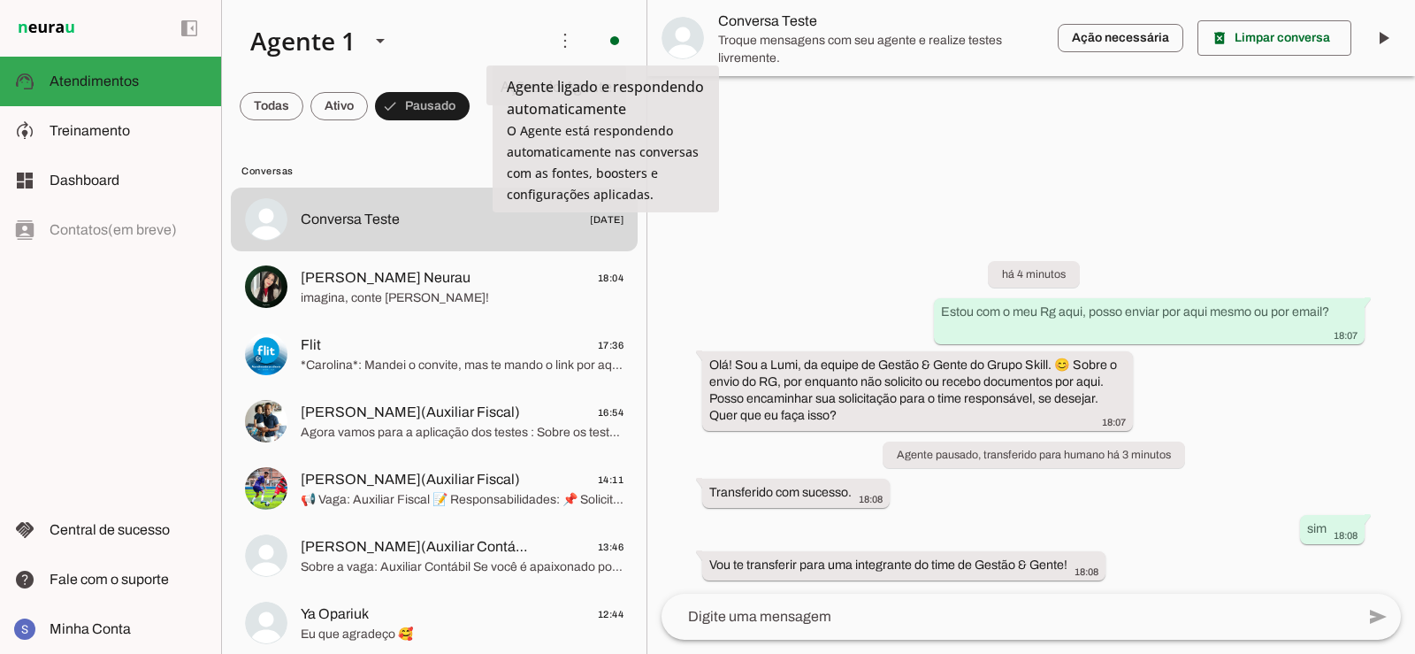
click at [761, 78] on md-item "Ativar chats em massa" at bounding box center [810, 107] width 99 height 85
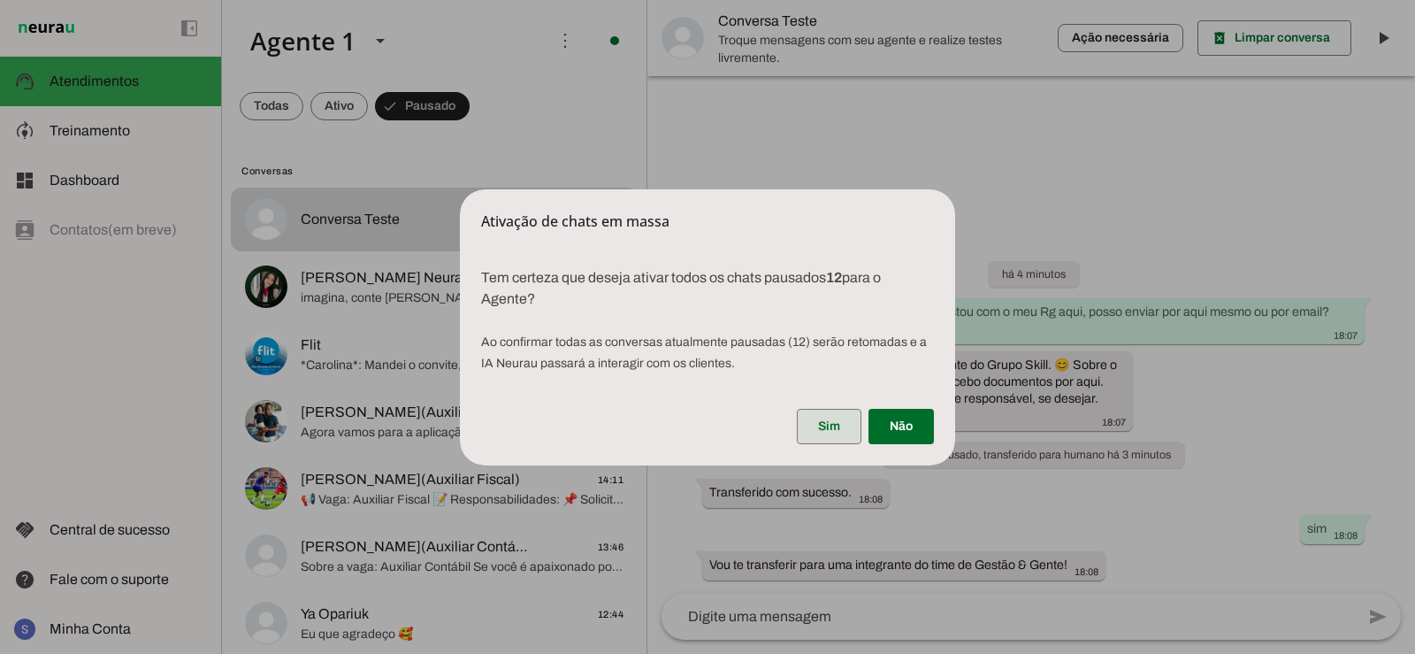
click at [853, 424] on span at bounding box center [829, 426] width 65 height 42
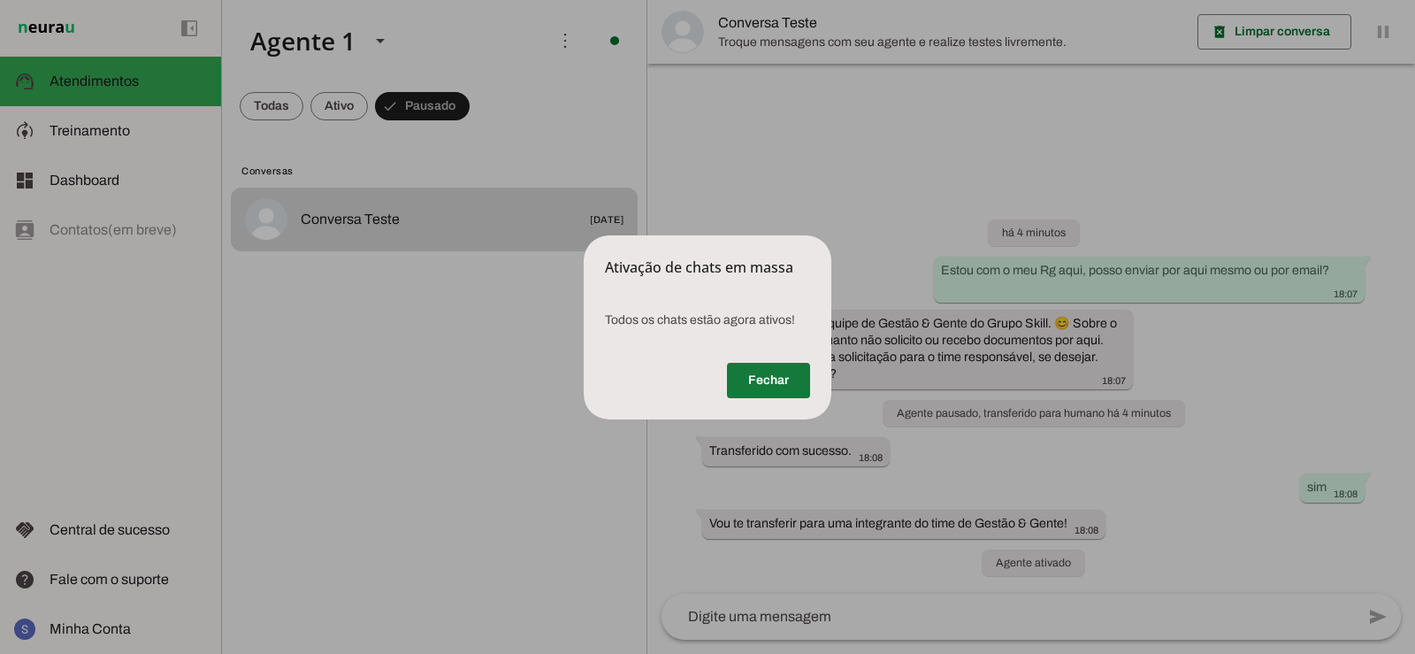
click at [755, 366] on span at bounding box center [768, 380] width 83 height 42
